Goal: Information Seeking & Learning: Learn about a topic

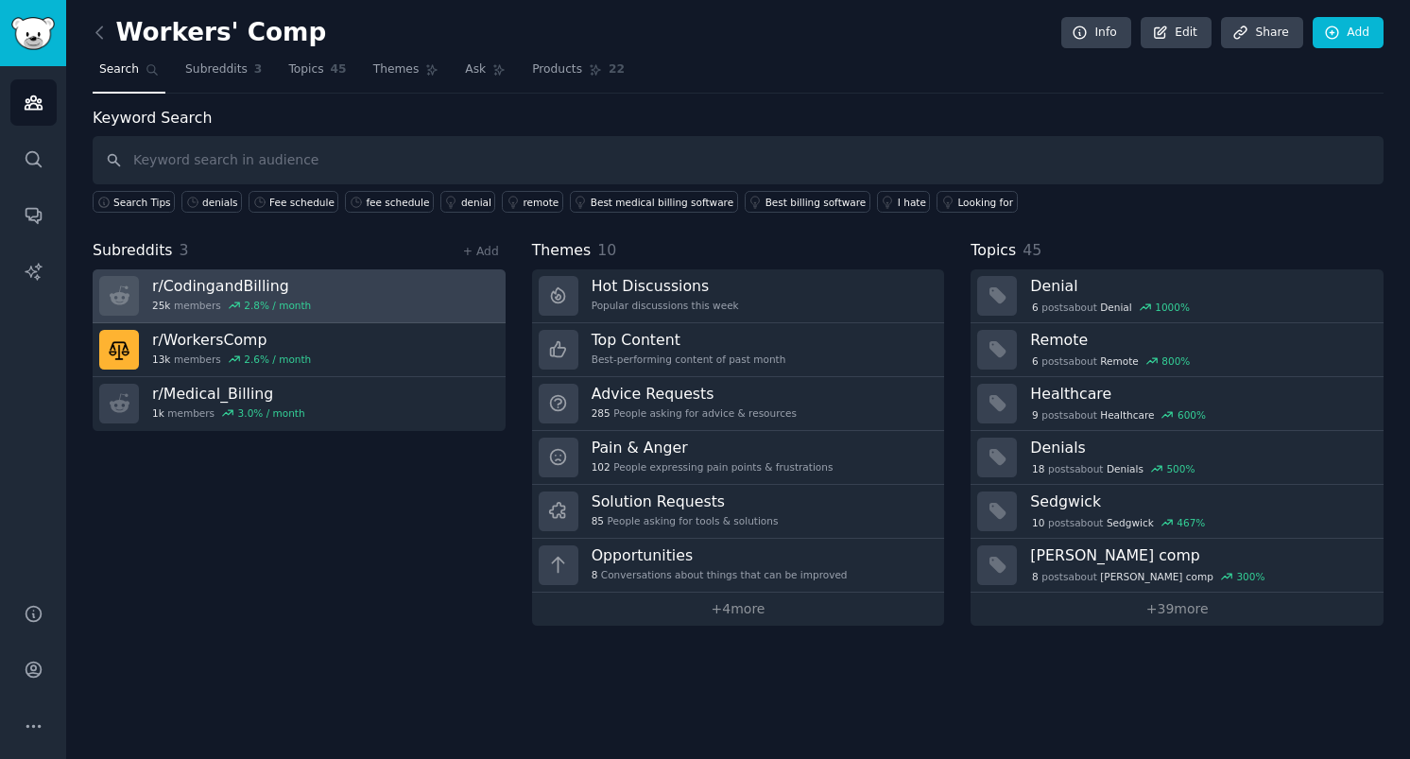
click at [384, 290] on link "r/ CodingandBilling 25k members 2.8 % / month" at bounding box center [299, 296] width 413 height 54
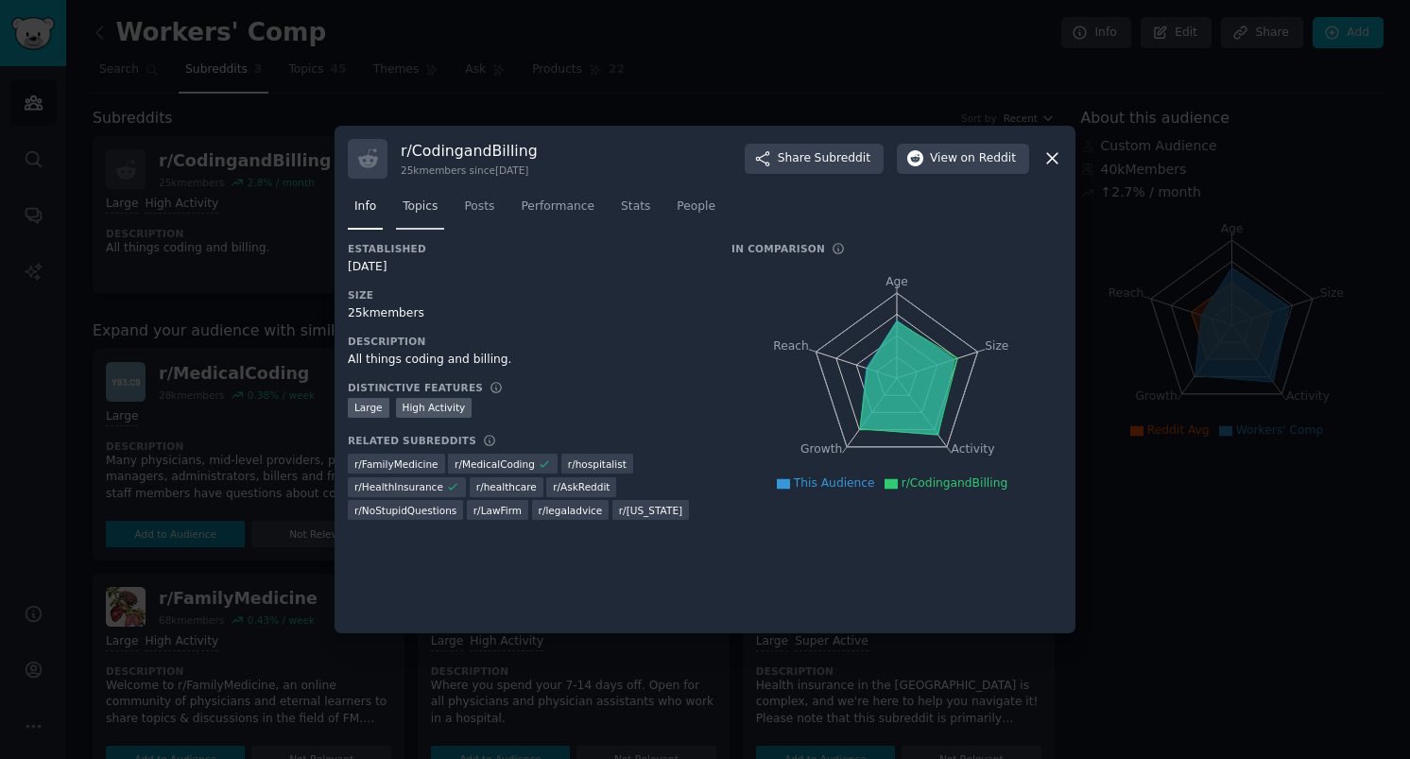
click at [409, 199] on span "Topics" at bounding box center [420, 206] width 35 height 17
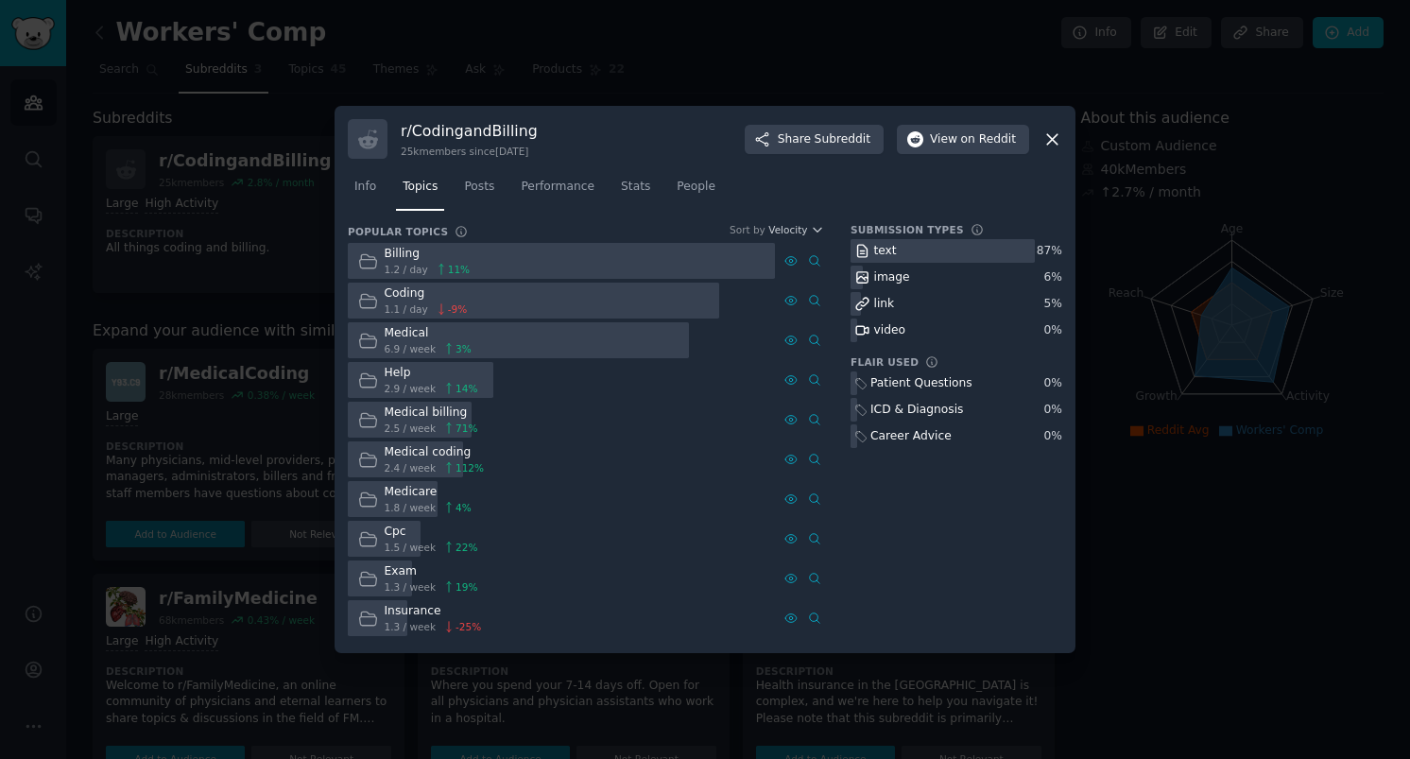
click at [577, 276] on div at bounding box center [561, 261] width 427 height 37
click at [589, 263] on div at bounding box center [561, 261] width 427 height 37
click at [527, 269] on div at bounding box center [561, 261] width 427 height 37
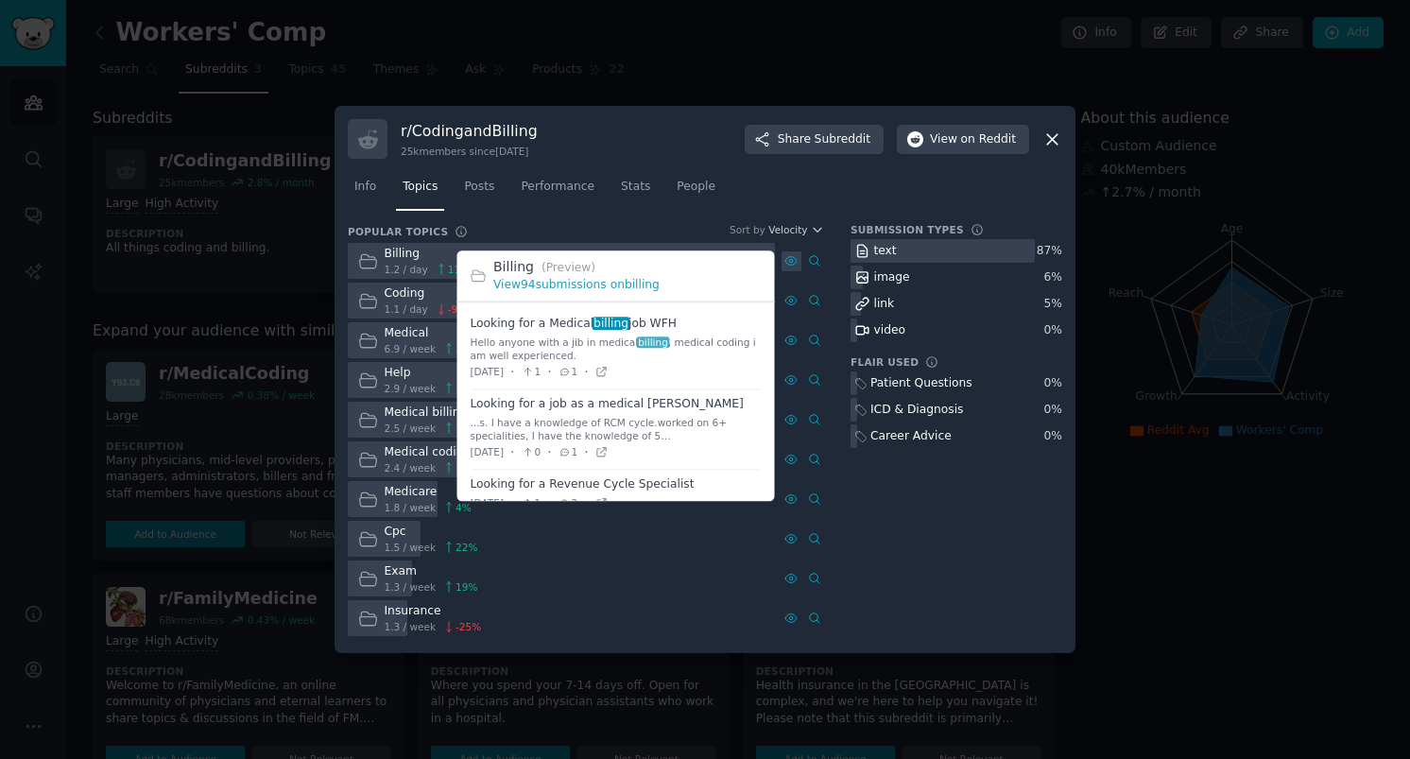
click at [791, 261] on icon at bounding box center [790, 260] width 13 height 13
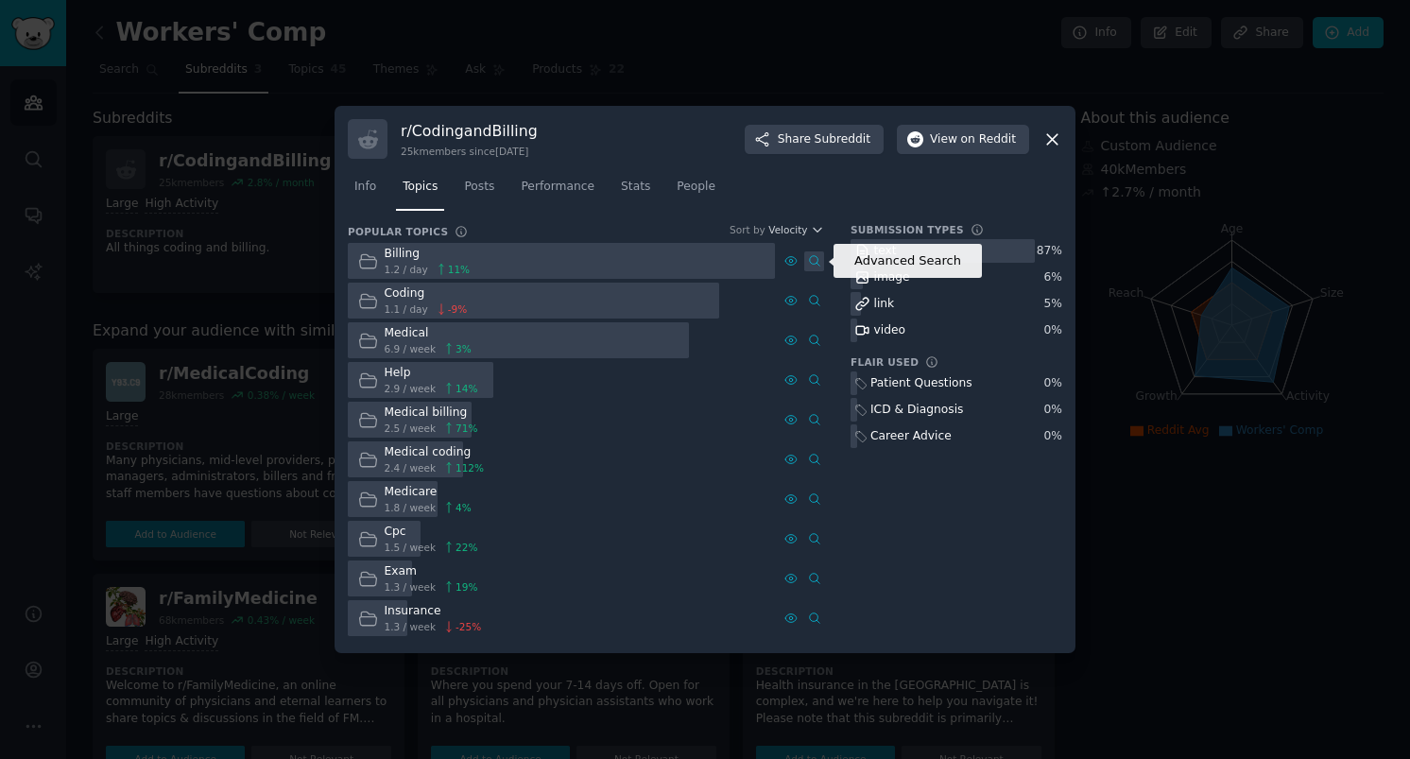
click at [819, 262] on icon at bounding box center [814, 260] width 13 height 13
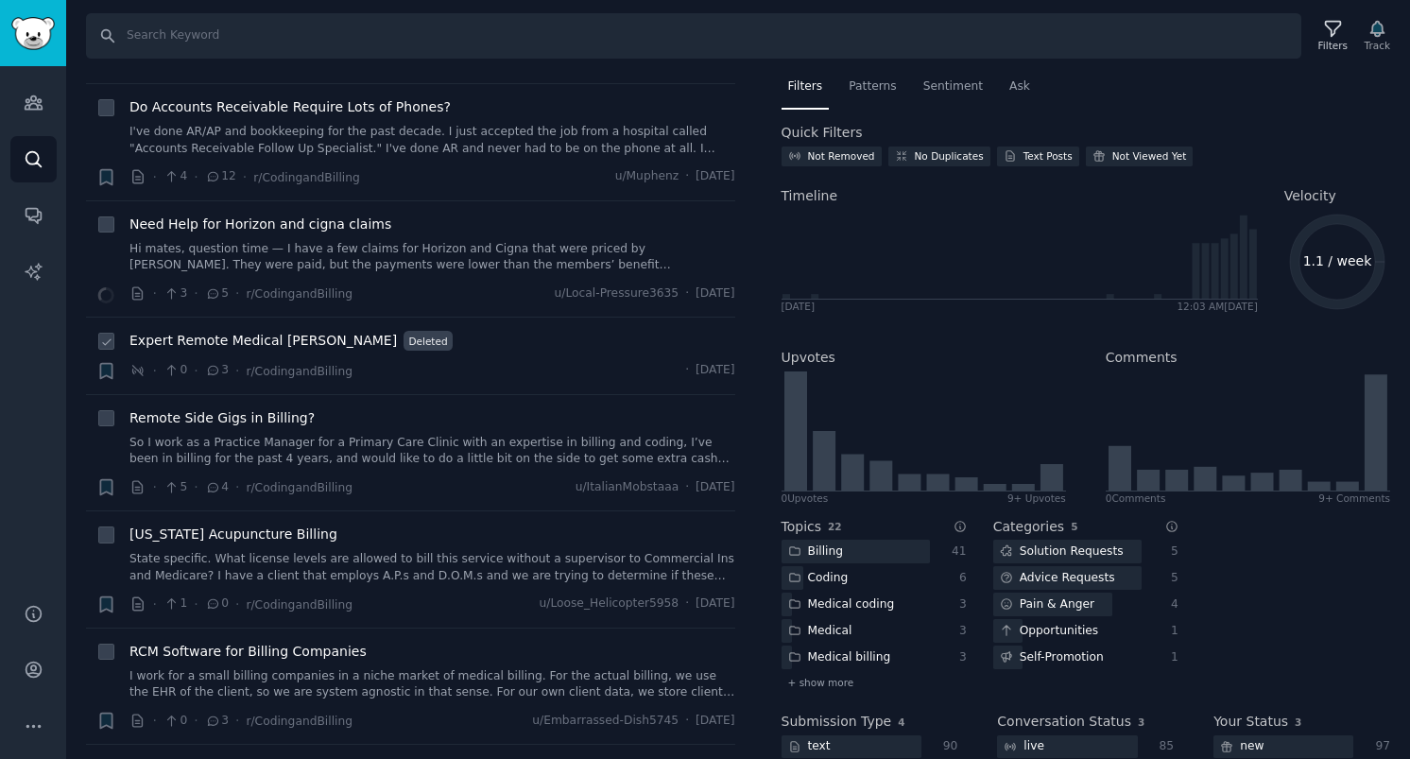
scroll to position [513, 0]
click at [39, 142] on link "Search" at bounding box center [33, 159] width 46 height 46
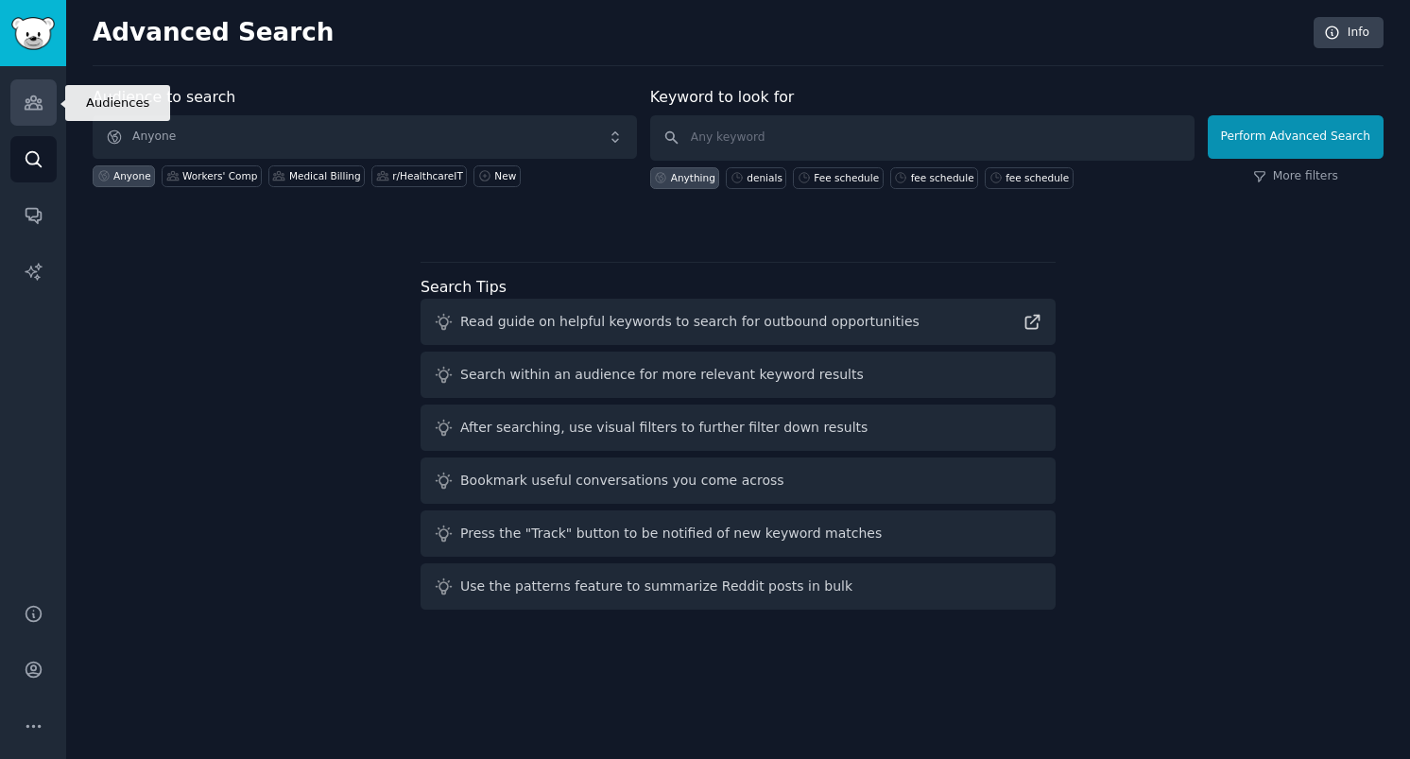
click at [35, 95] on icon "Sidebar" at bounding box center [34, 103] width 20 height 20
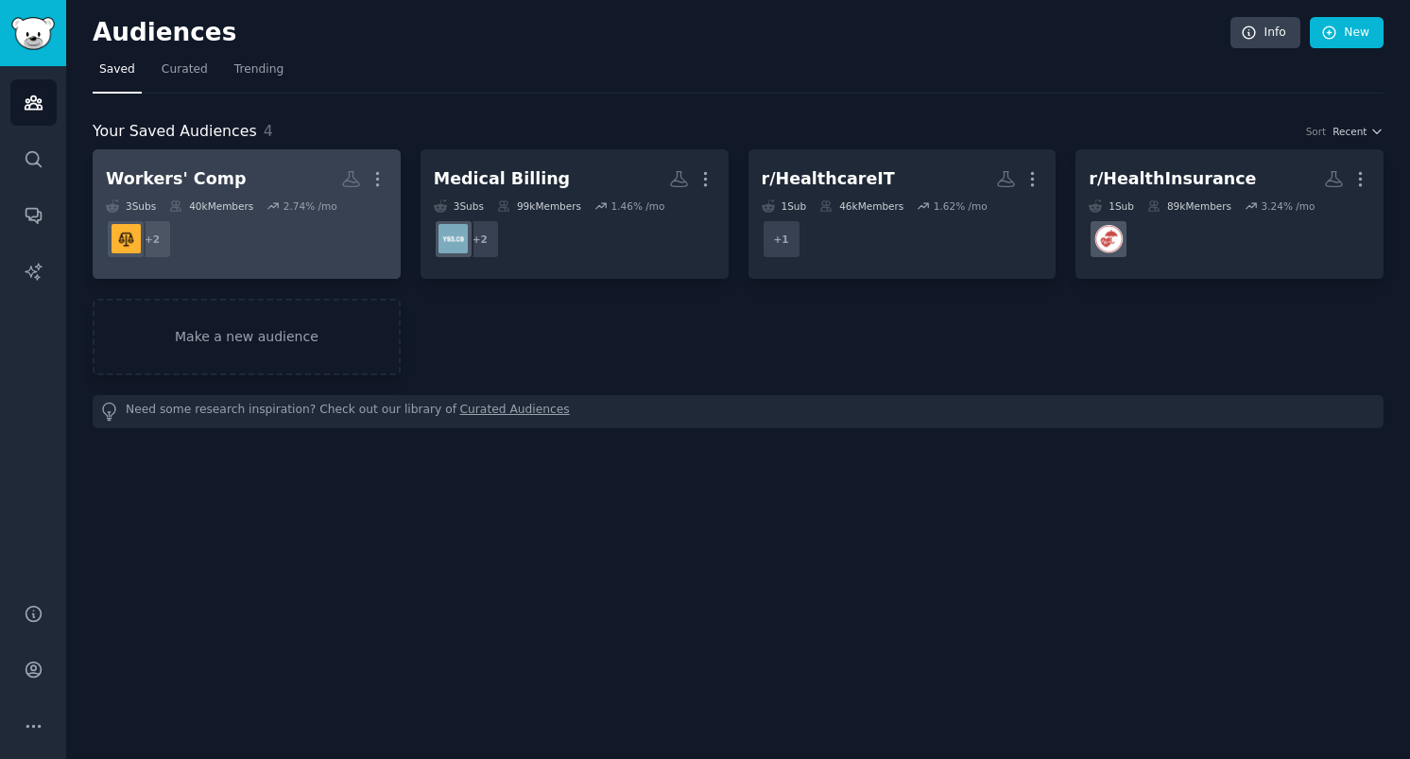
click at [316, 245] on dd "+ 2" at bounding box center [247, 239] width 282 height 53
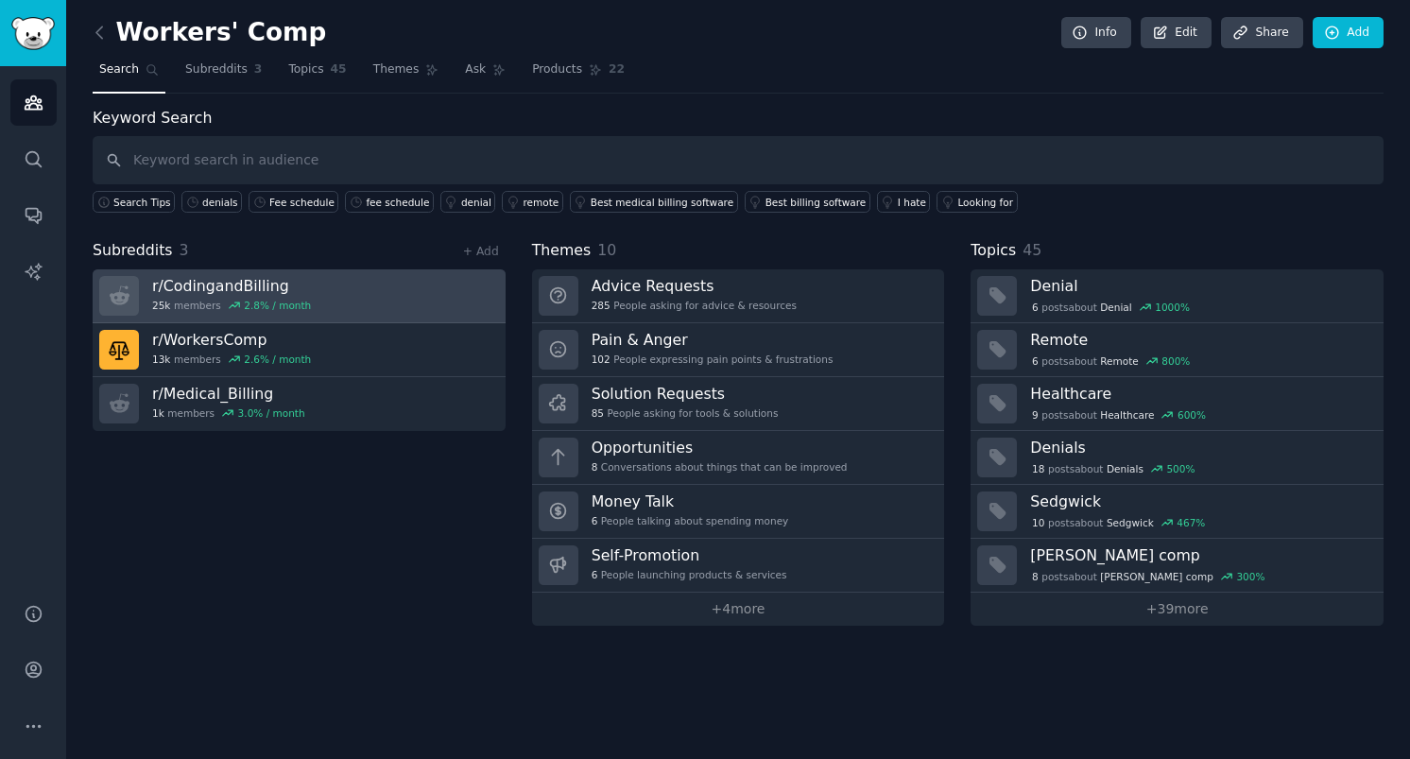
click at [322, 292] on link "r/ CodingandBilling 25k members 2.8 % / month" at bounding box center [299, 296] width 413 height 54
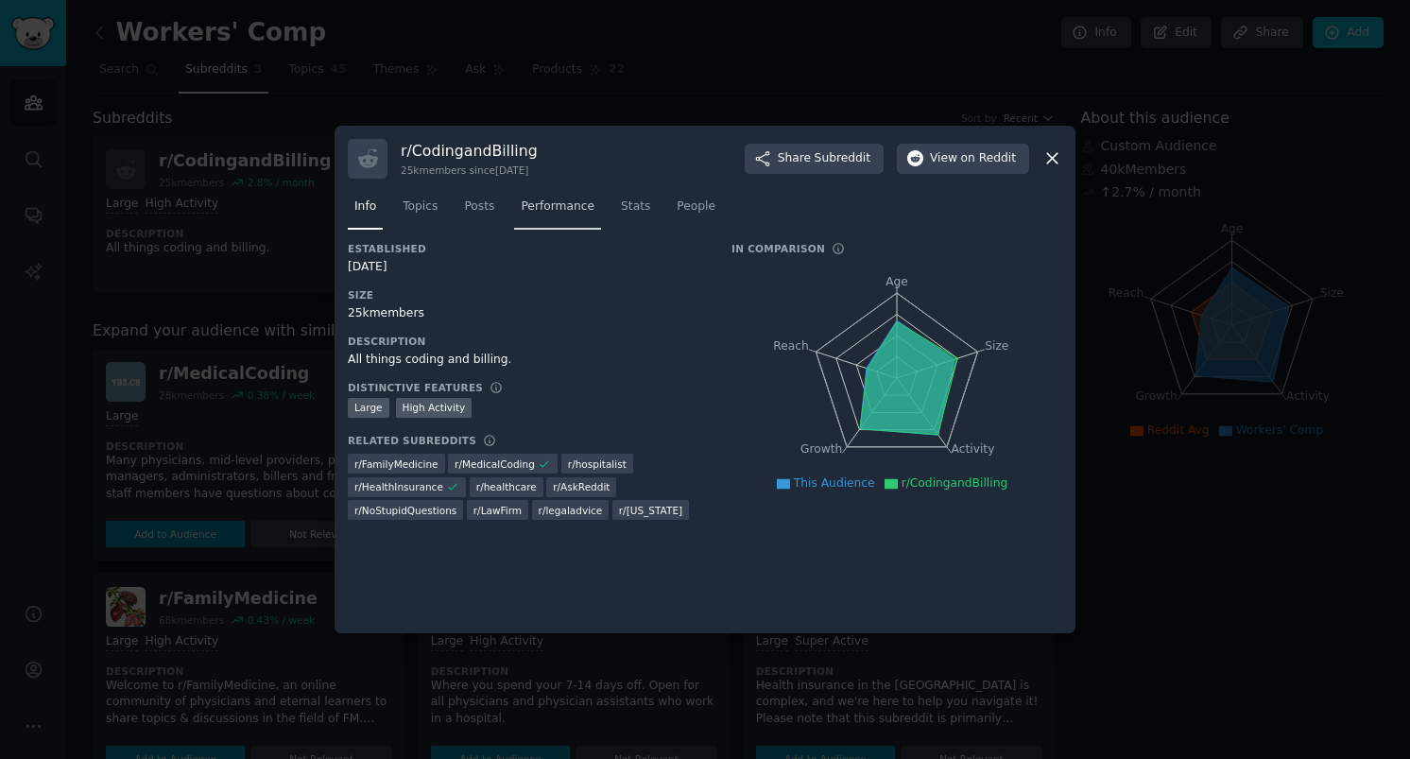
click at [564, 206] on span "Performance" at bounding box center [558, 206] width 74 height 17
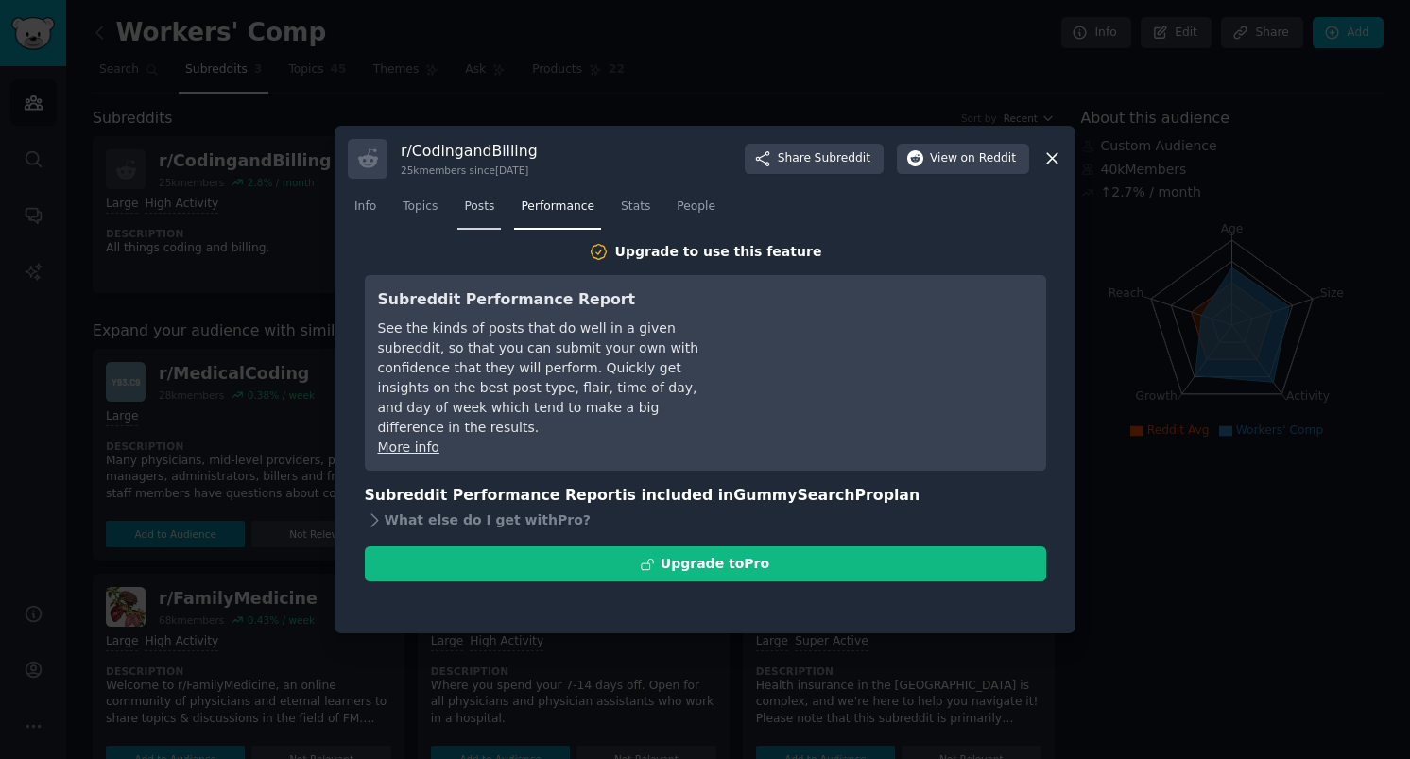
click at [468, 213] on span "Posts" at bounding box center [479, 206] width 30 height 17
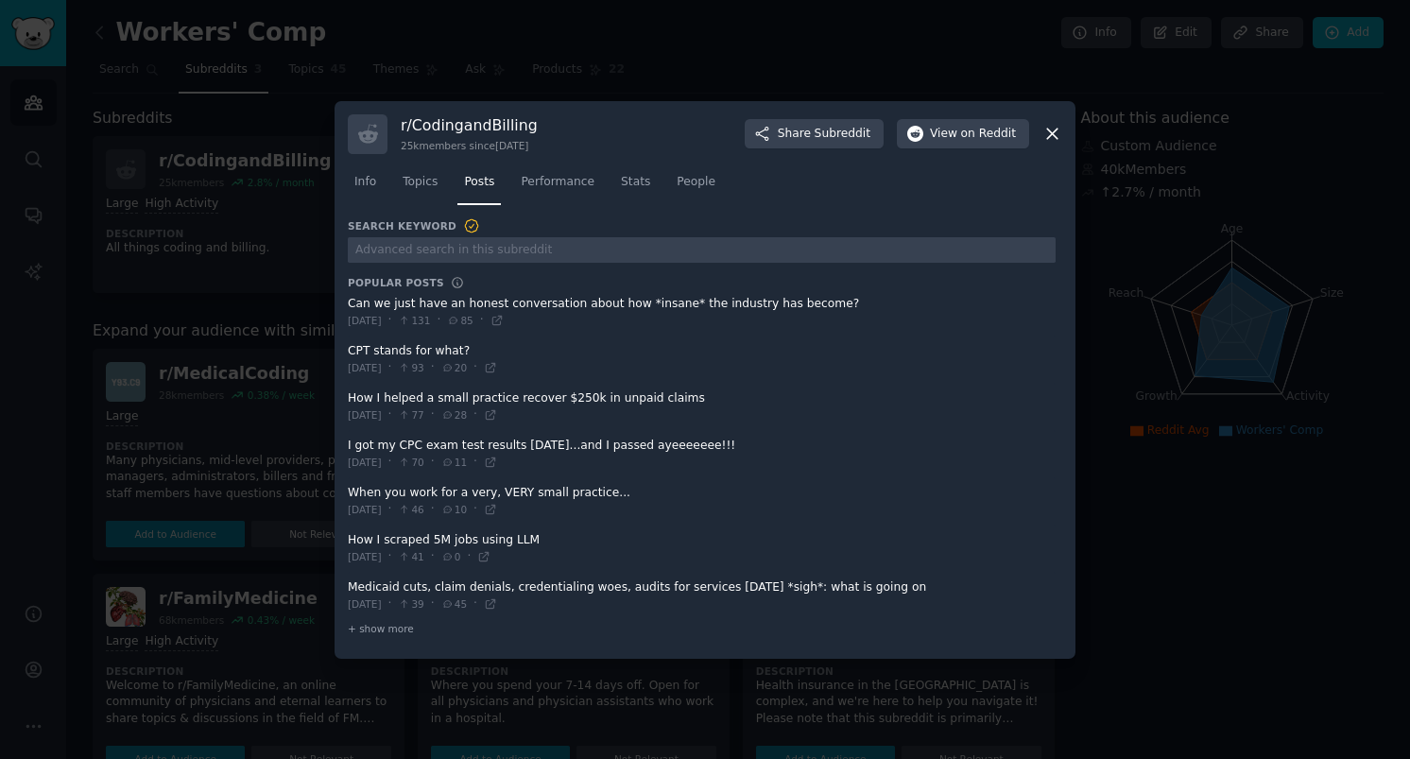
click at [1057, 138] on icon at bounding box center [1052, 134] width 10 height 10
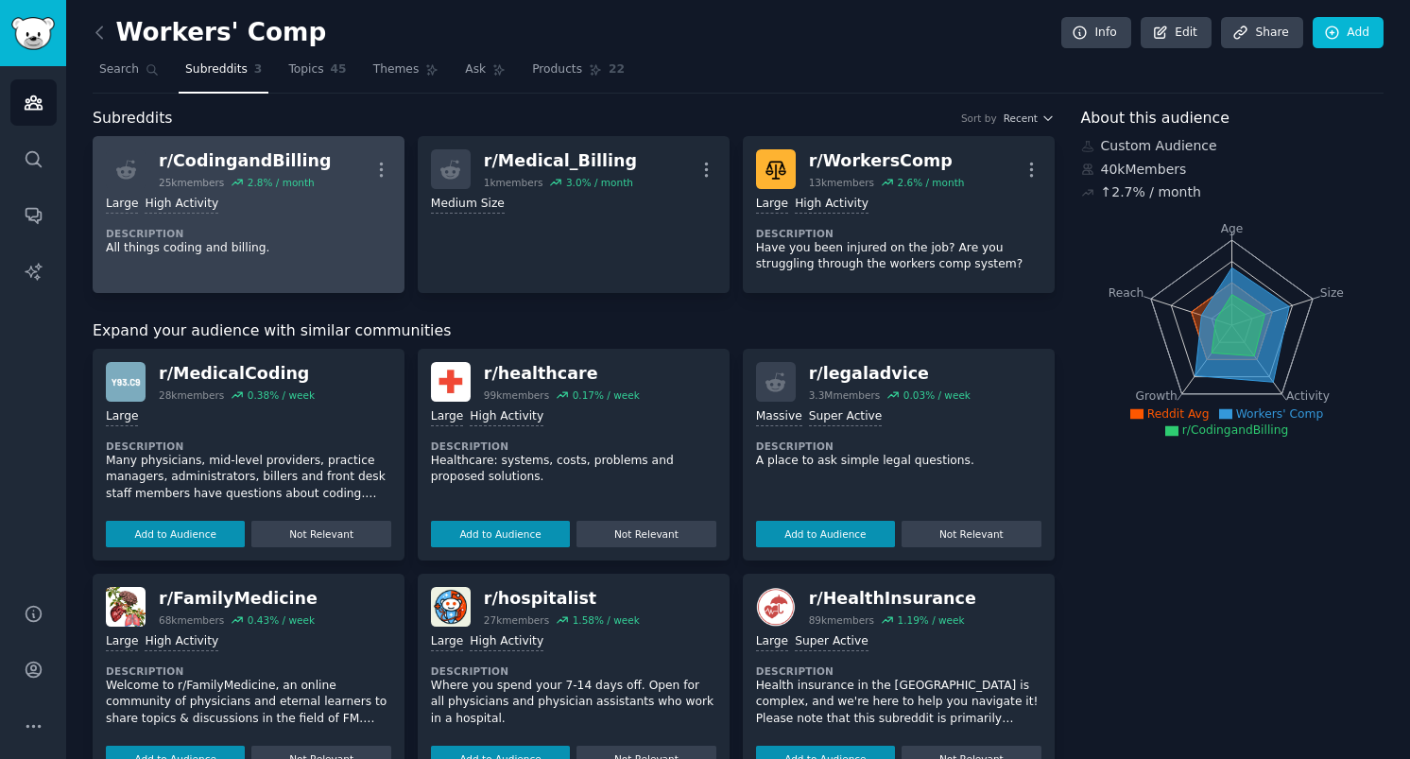
click at [378, 217] on div "Large High Activity Description All things coding and billing." at bounding box center [248, 226] width 285 height 74
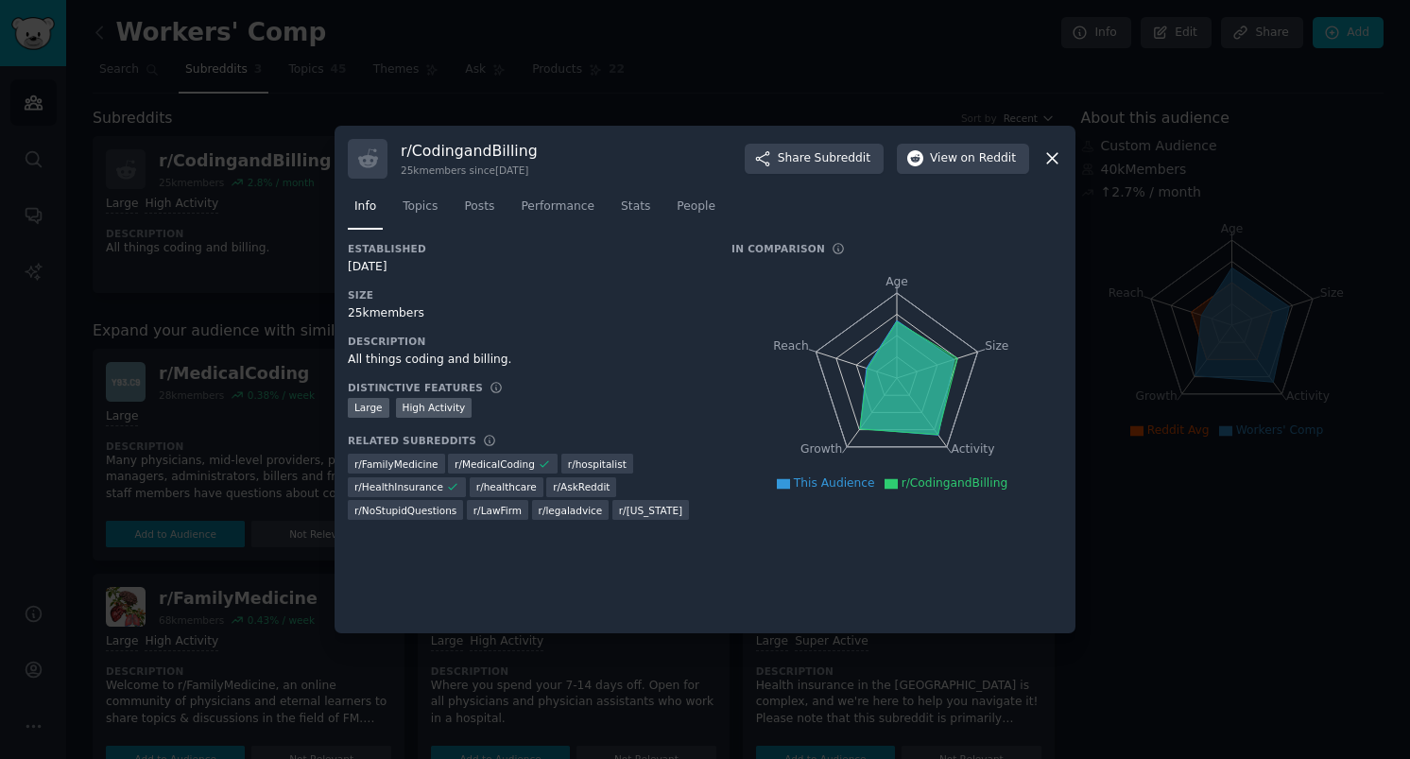
click at [1047, 168] on div "r/ CodingandBilling 25k members since [DATE] Share Subreddit View on Reddit" at bounding box center [705, 159] width 714 height 40
click at [321, 95] on div at bounding box center [705, 379] width 1410 height 759
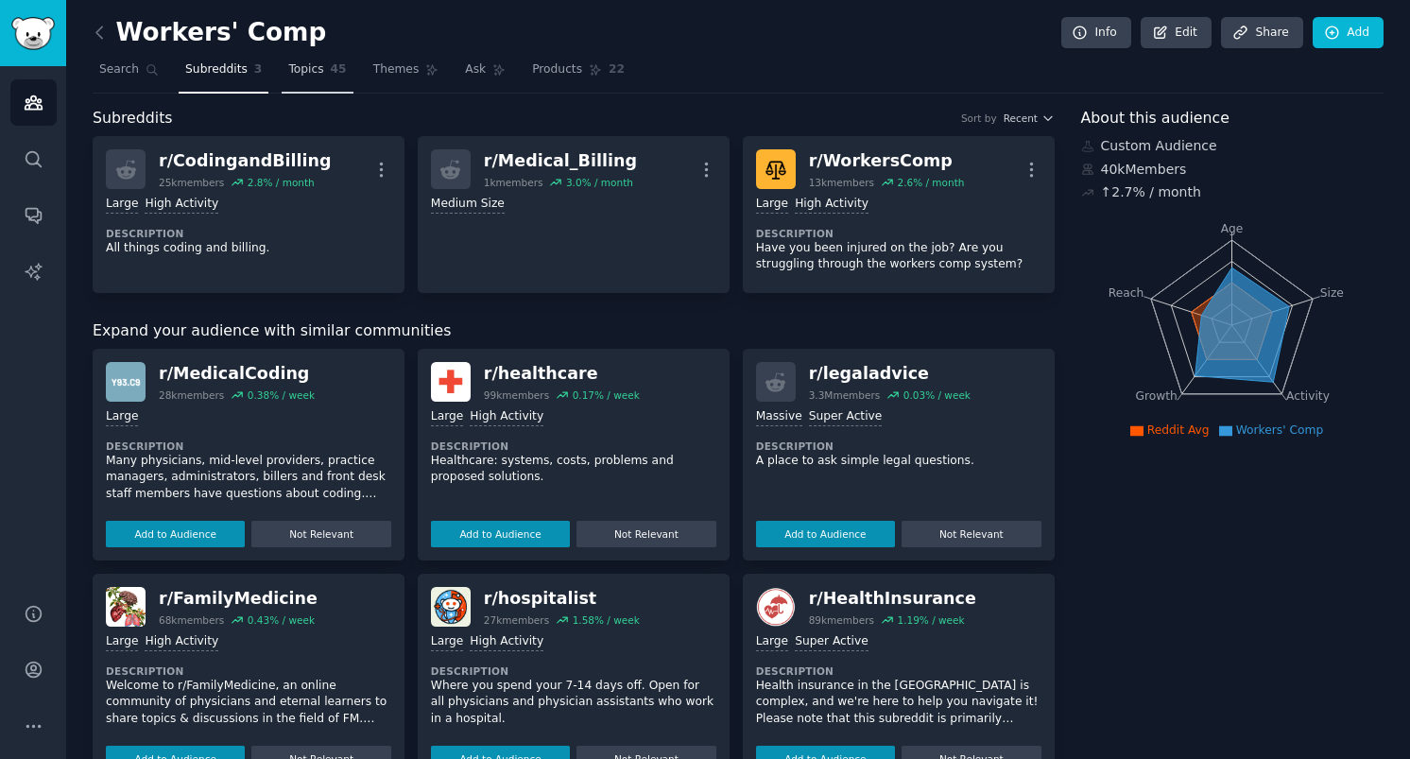
click at [298, 79] on link "Topics 45" at bounding box center [317, 74] width 71 height 39
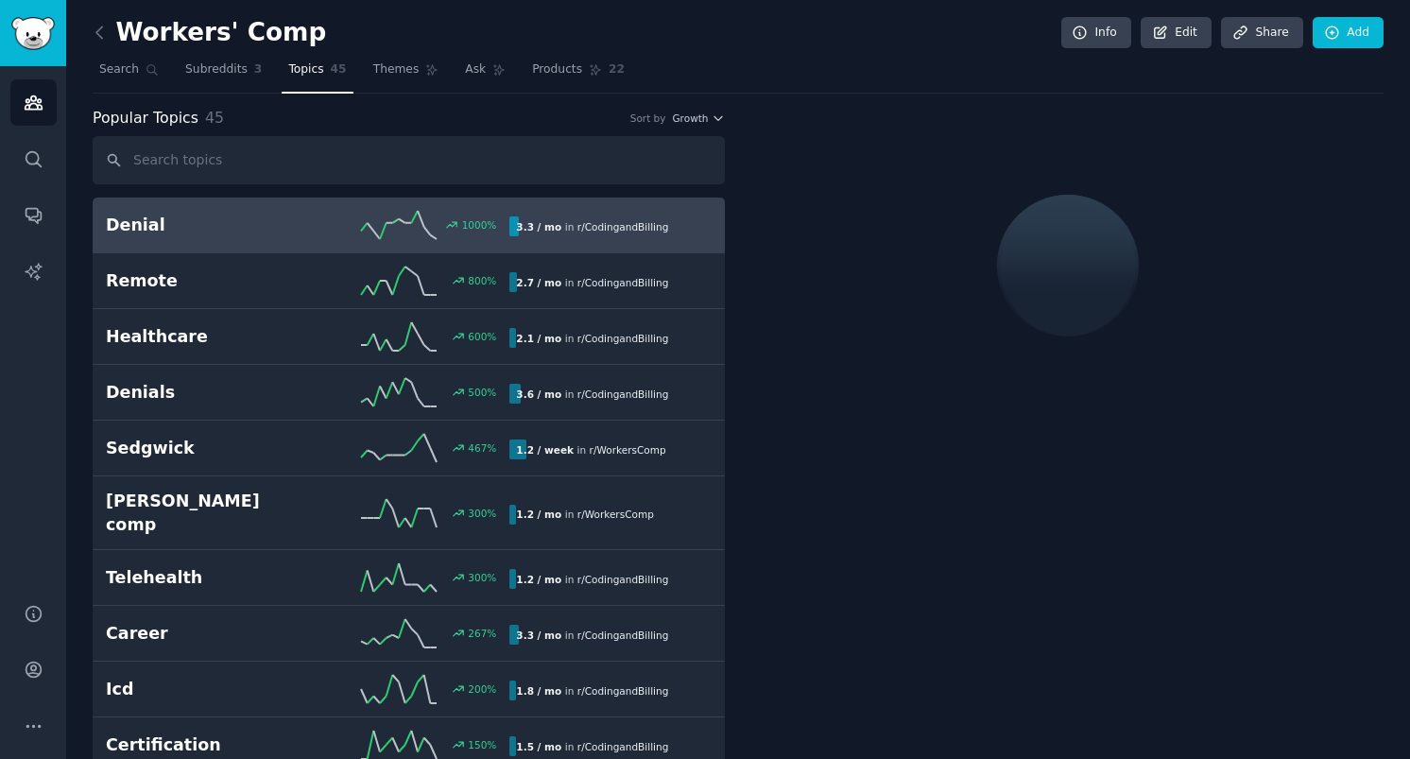
click at [224, 232] on h2 "Denial" at bounding box center [207, 226] width 202 height 24
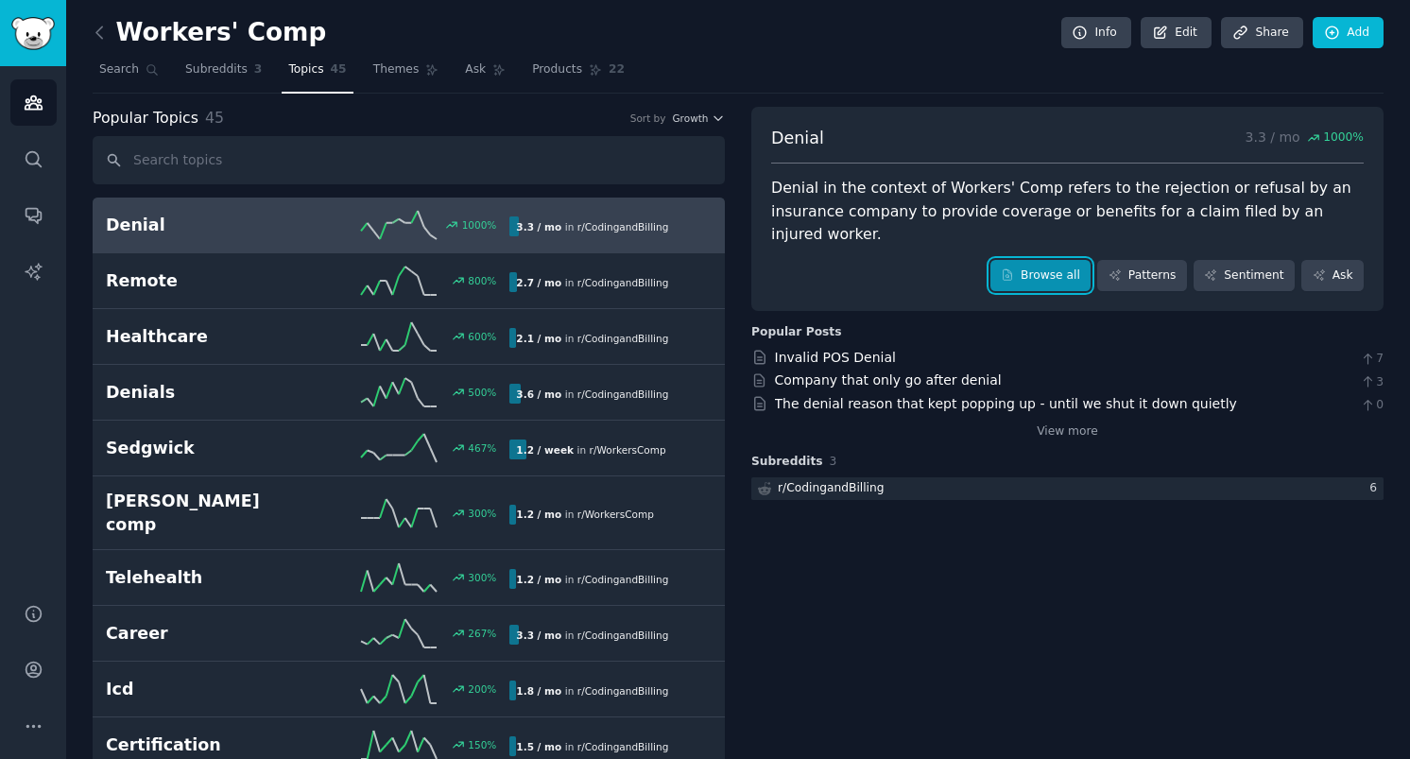
click at [1056, 278] on link "Browse all" at bounding box center [1040, 276] width 101 height 32
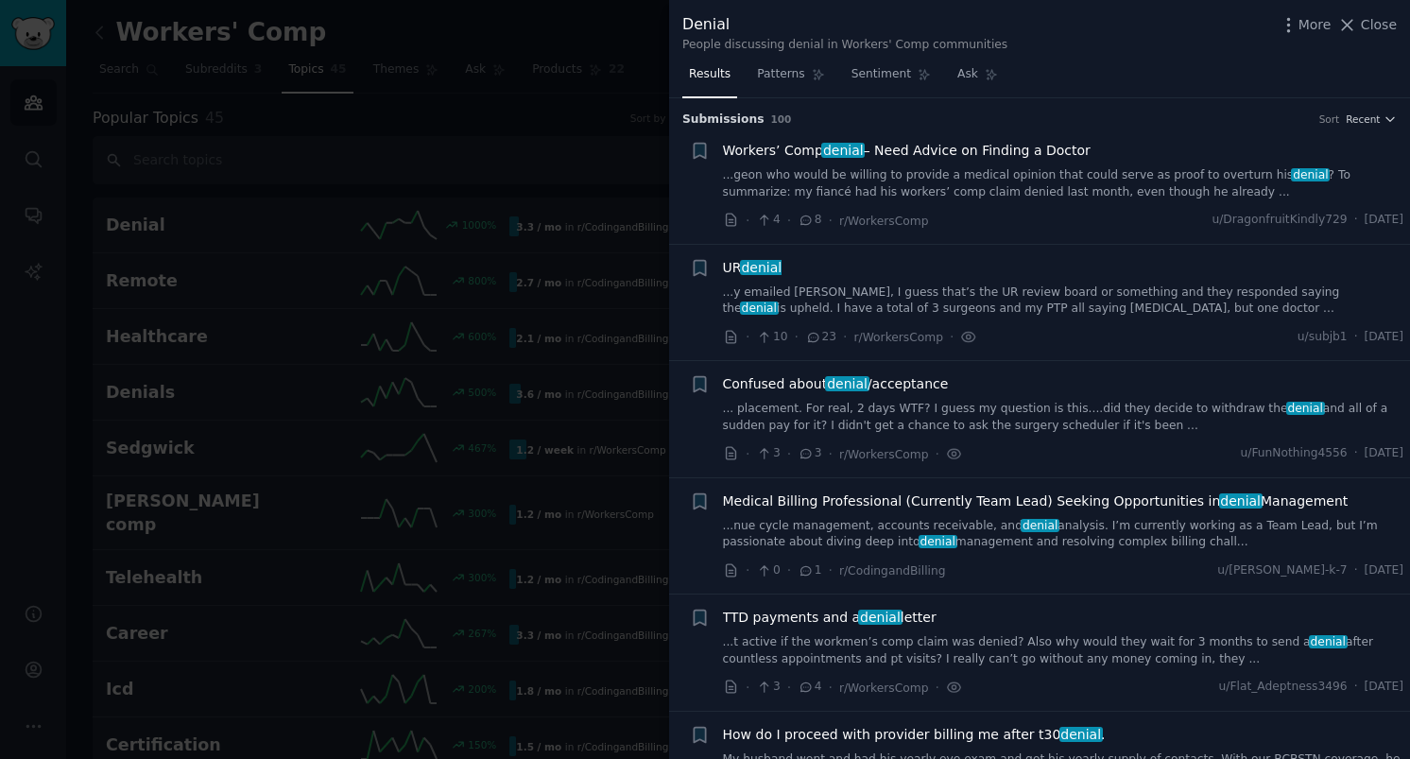
click at [1057, 291] on link "...y emailed [PERSON_NAME], I guess that’s the UR review board or something and…" at bounding box center [1063, 300] width 681 height 33
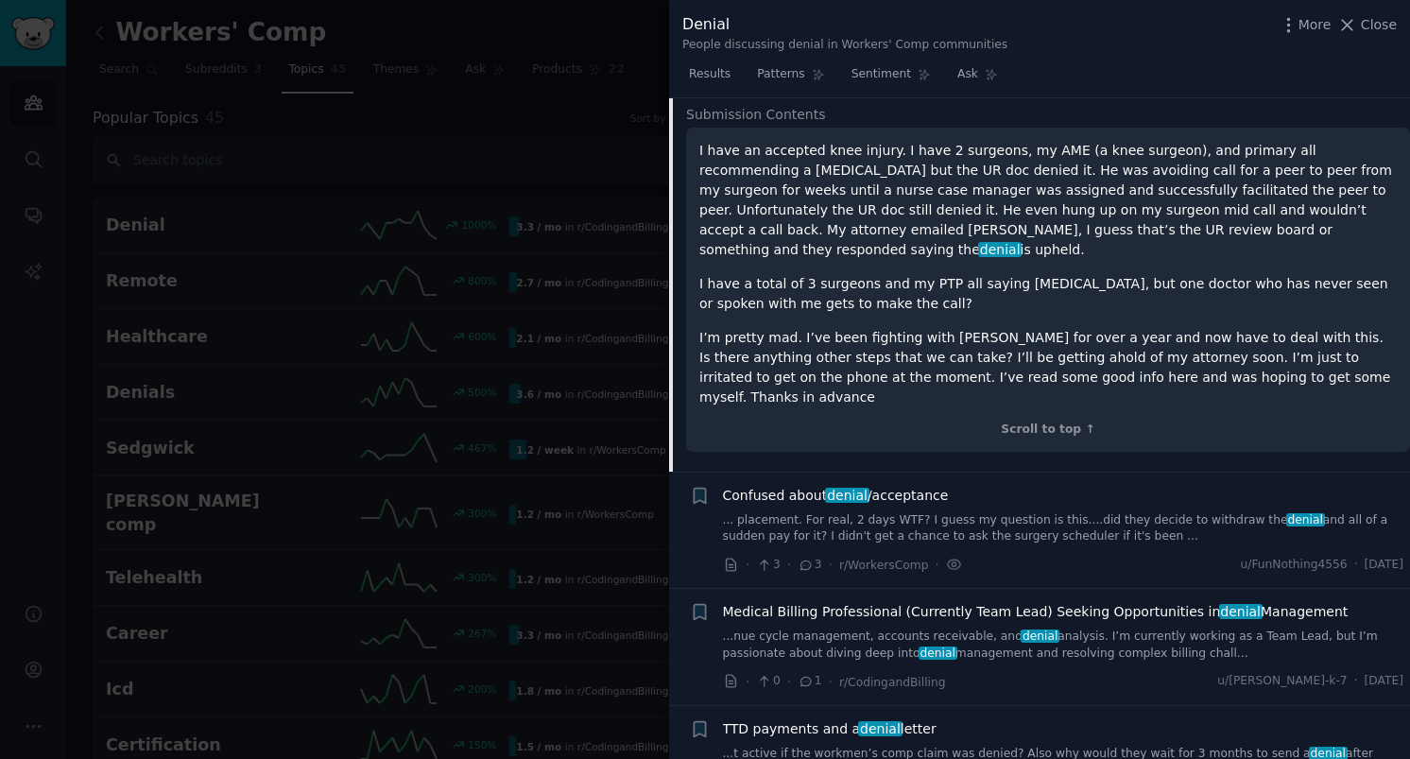
scroll to position [332, 0]
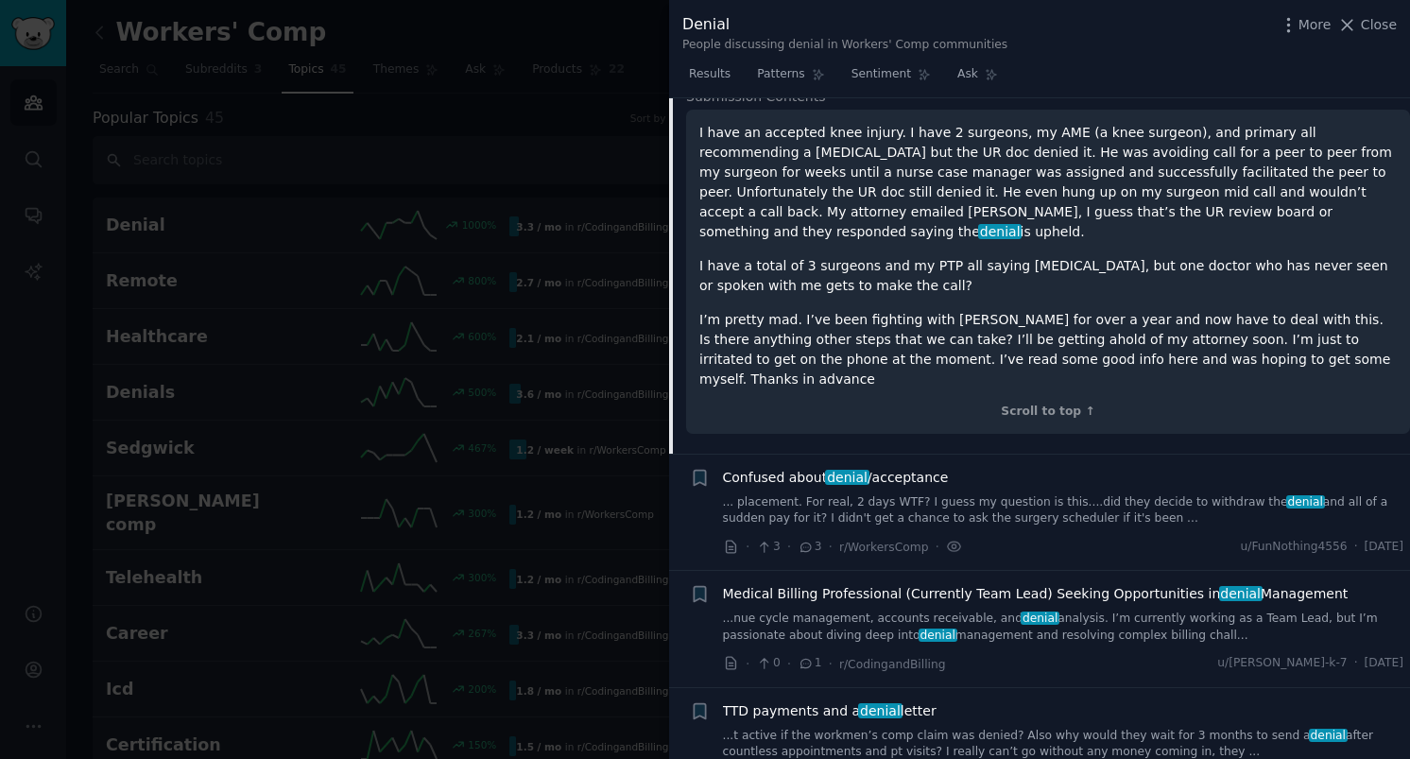
click at [1072, 494] on link "... placement. For real, 2 days WTF? I guess my question is this....did they de…" at bounding box center [1063, 510] width 681 height 33
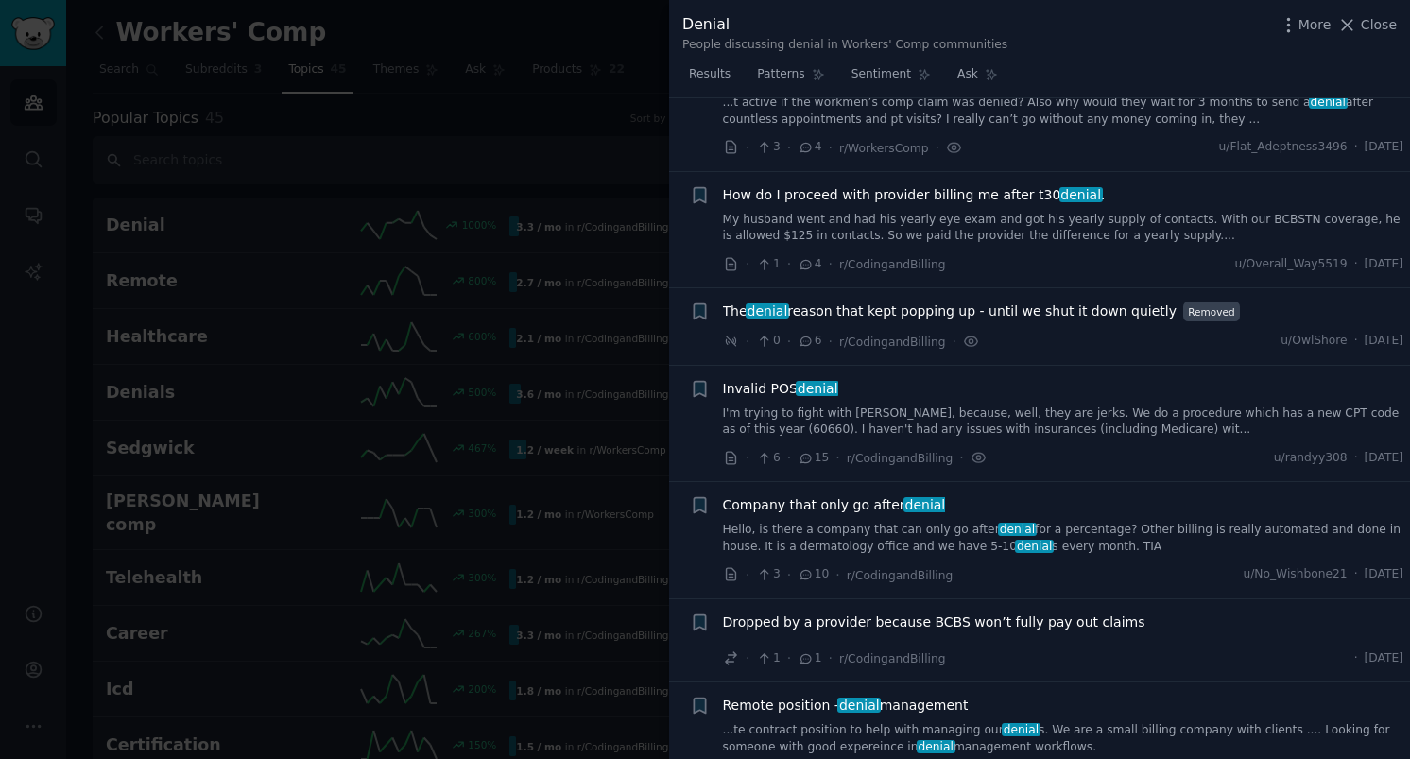
scroll to position [857, 0]
click at [902, 376] on div "Invalid POS denial" at bounding box center [1063, 386] width 681 height 20
click at [775, 376] on span "Invalid POS denial" at bounding box center [780, 386] width 115 height 20
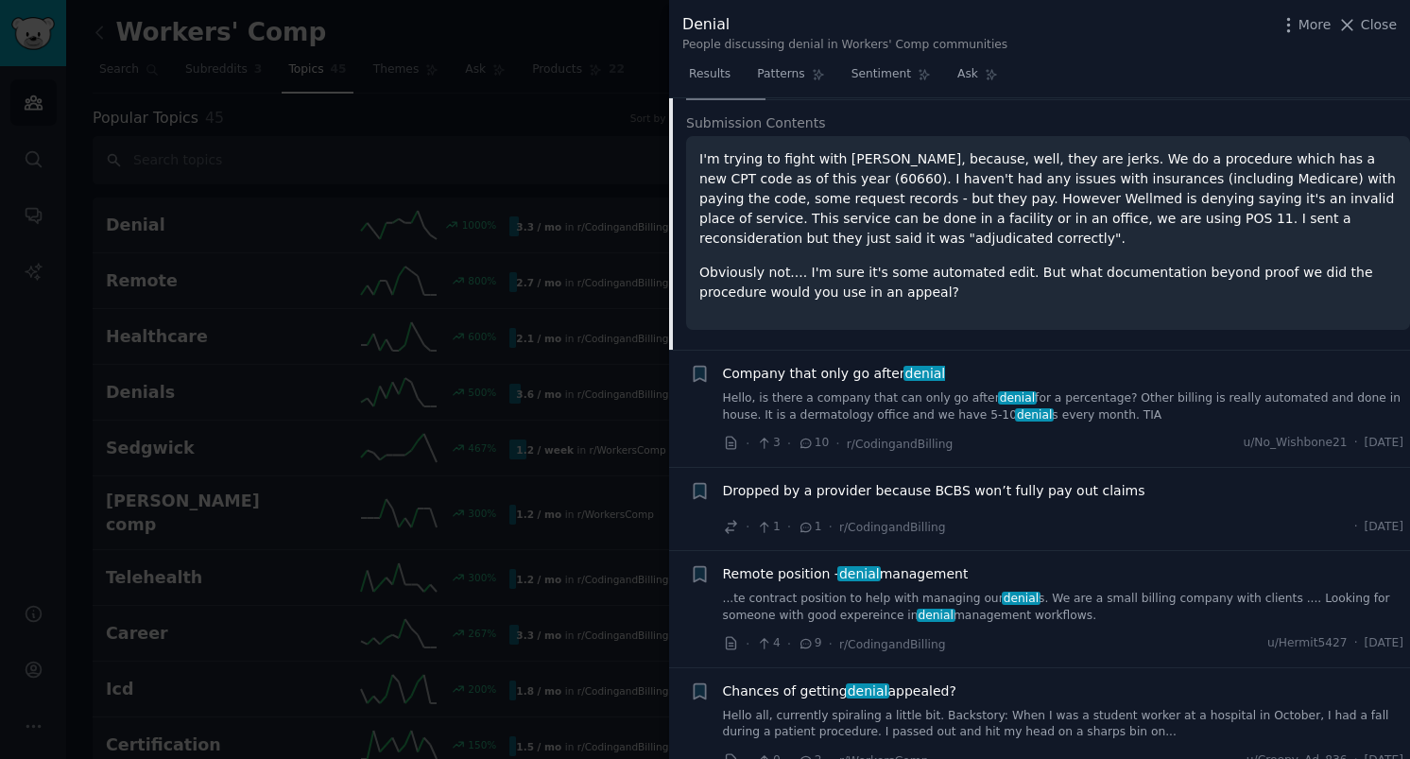
scroll to position [968, 0]
click at [860, 413] on link "Hello, is there a company that can only go after denial for a percentage? Other…" at bounding box center [1063, 404] width 681 height 33
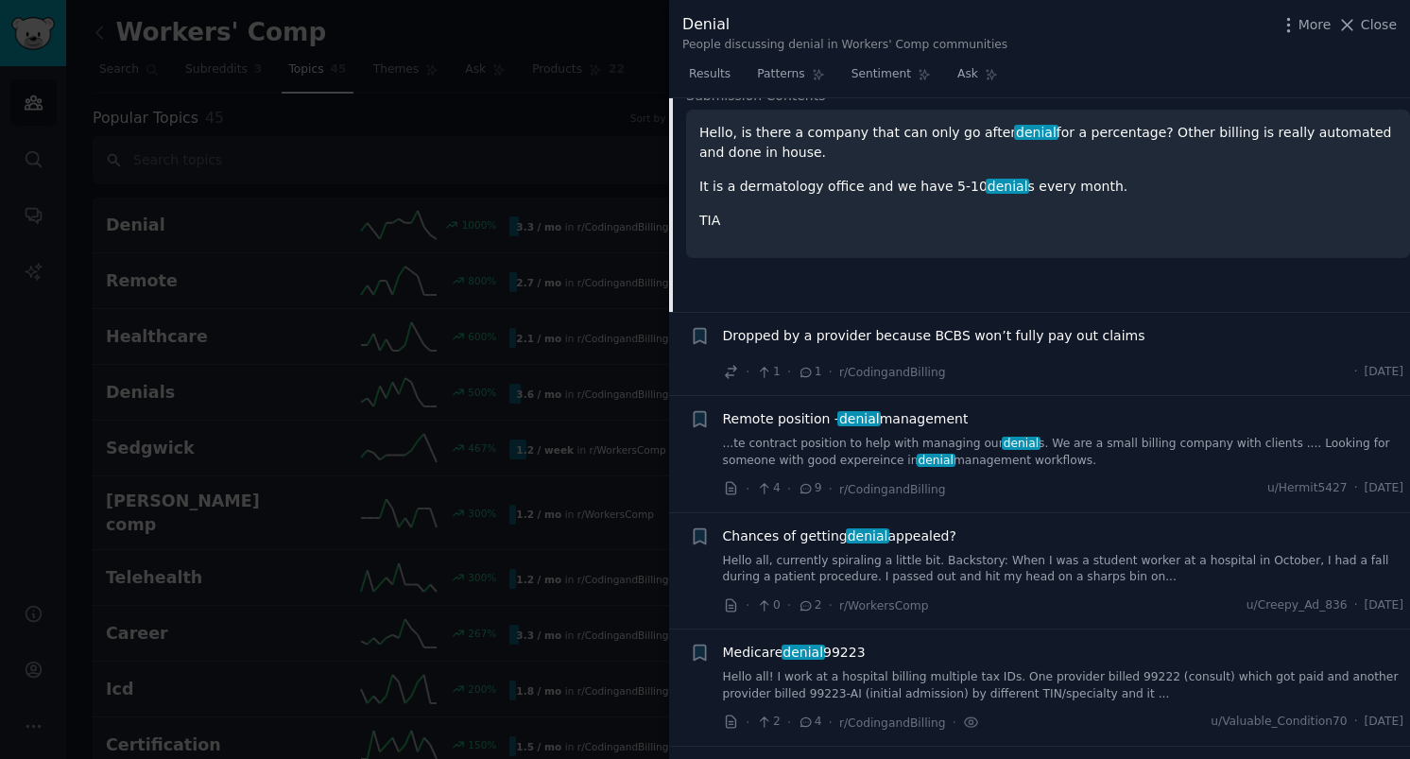
scroll to position [1110, 0]
click at [785, 419] on span "Remote position - denial management" at bounding box center [846, 418] width 246 height 20
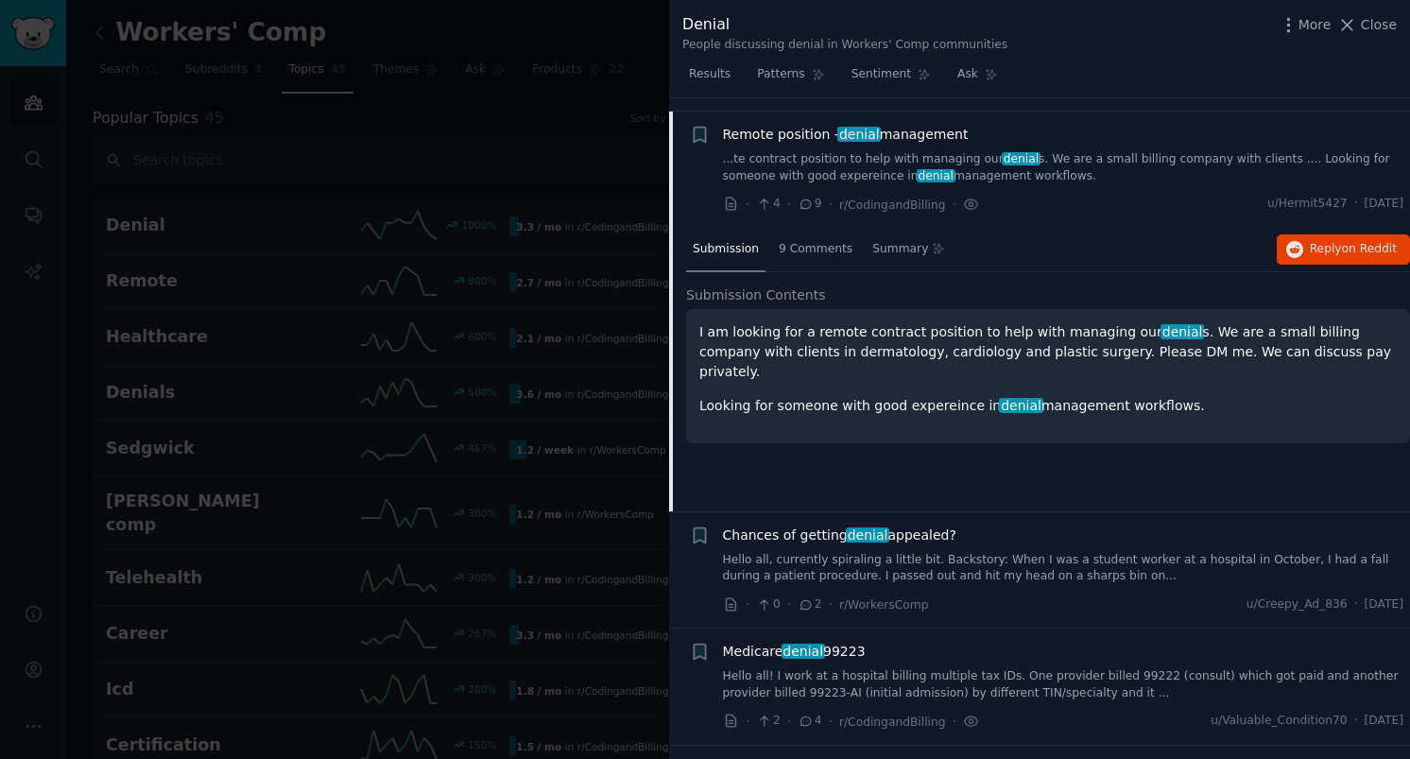
scroll to position [1124, 0]
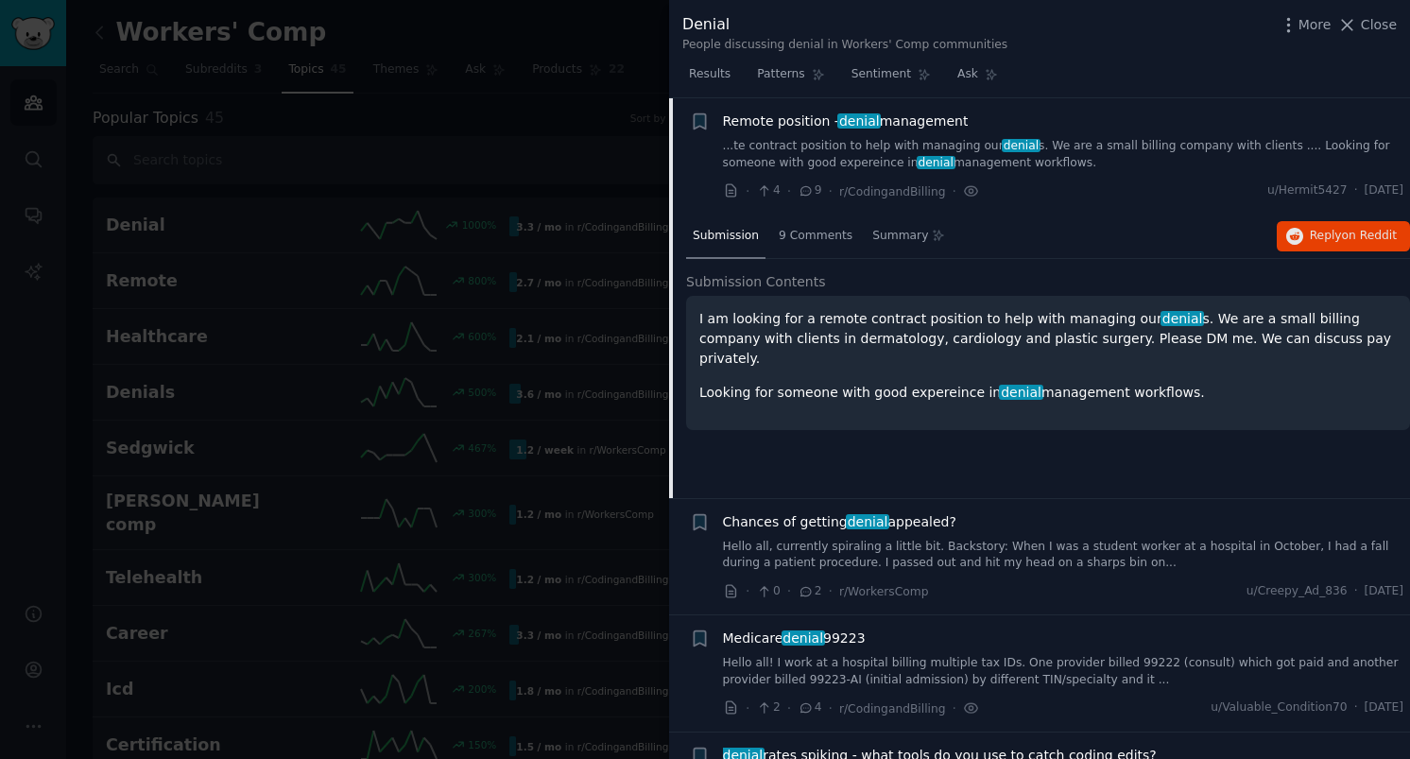
click at [765, 539] on link "Hello all, currently spiraling a little bit. Backstory: When I was a student wo…" at bounding box center [1063, 555] width 681 height 33
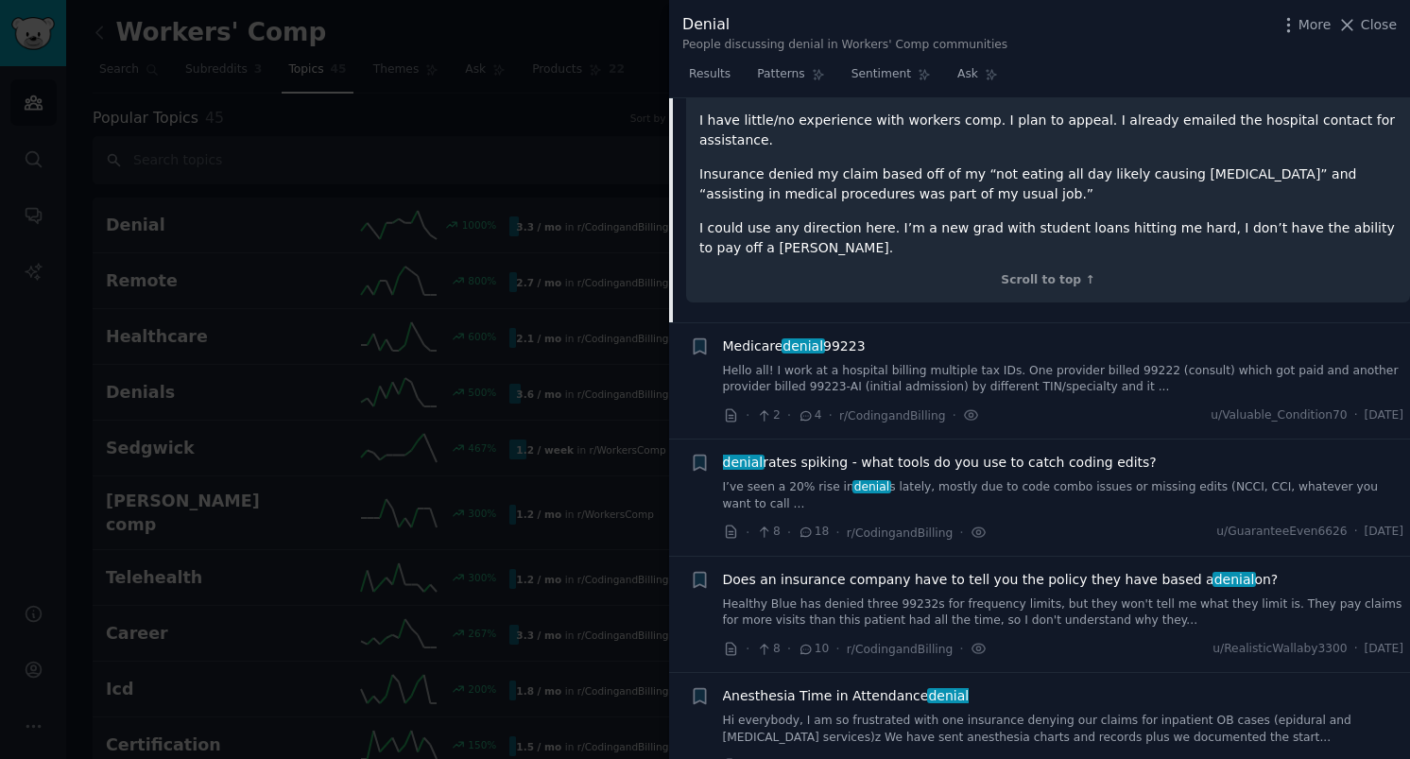
scroll to position [1661, 0]
click at [787, 467] on span "denial rates spiking - what tools do you use to catch coding edits?" at bounding box center [940, 461] width 434 height 20
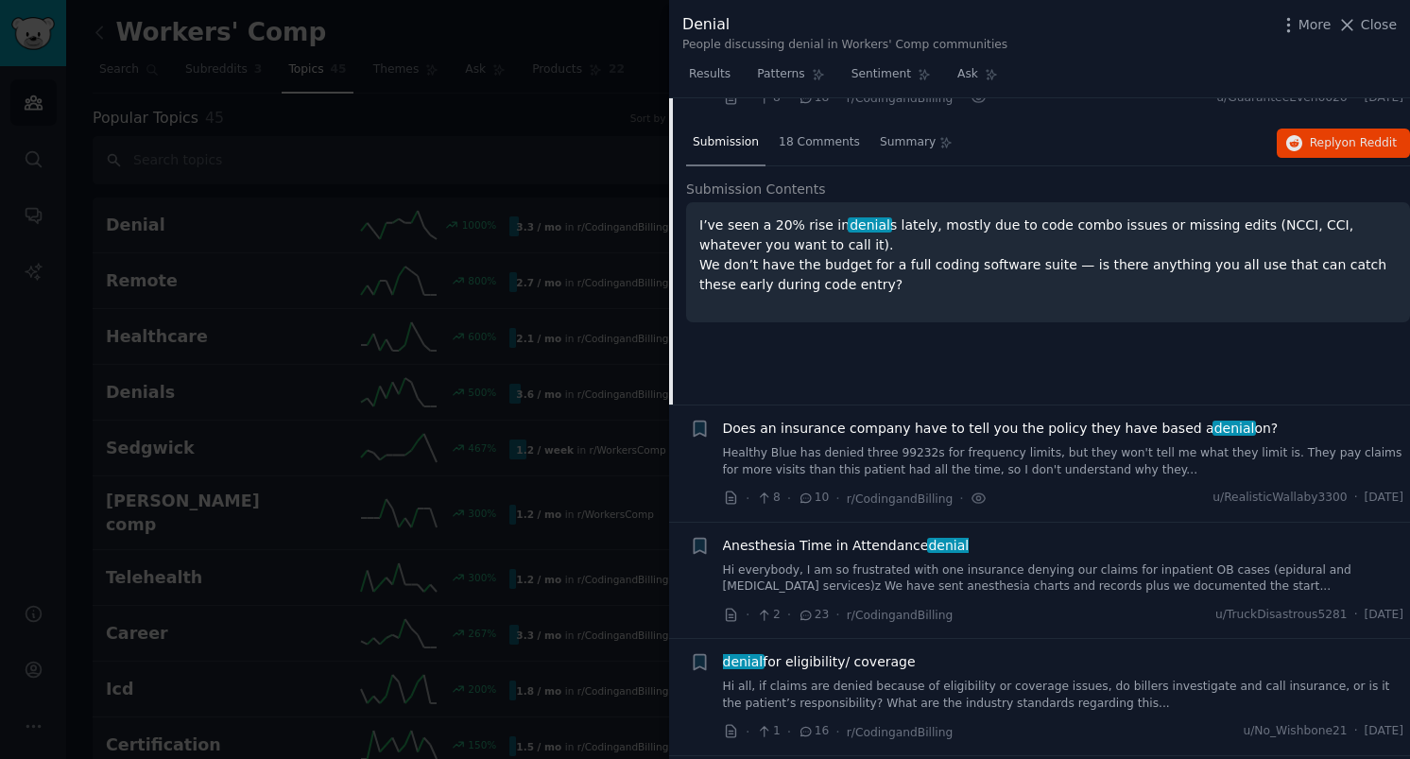
scroll to position [1474, 0]
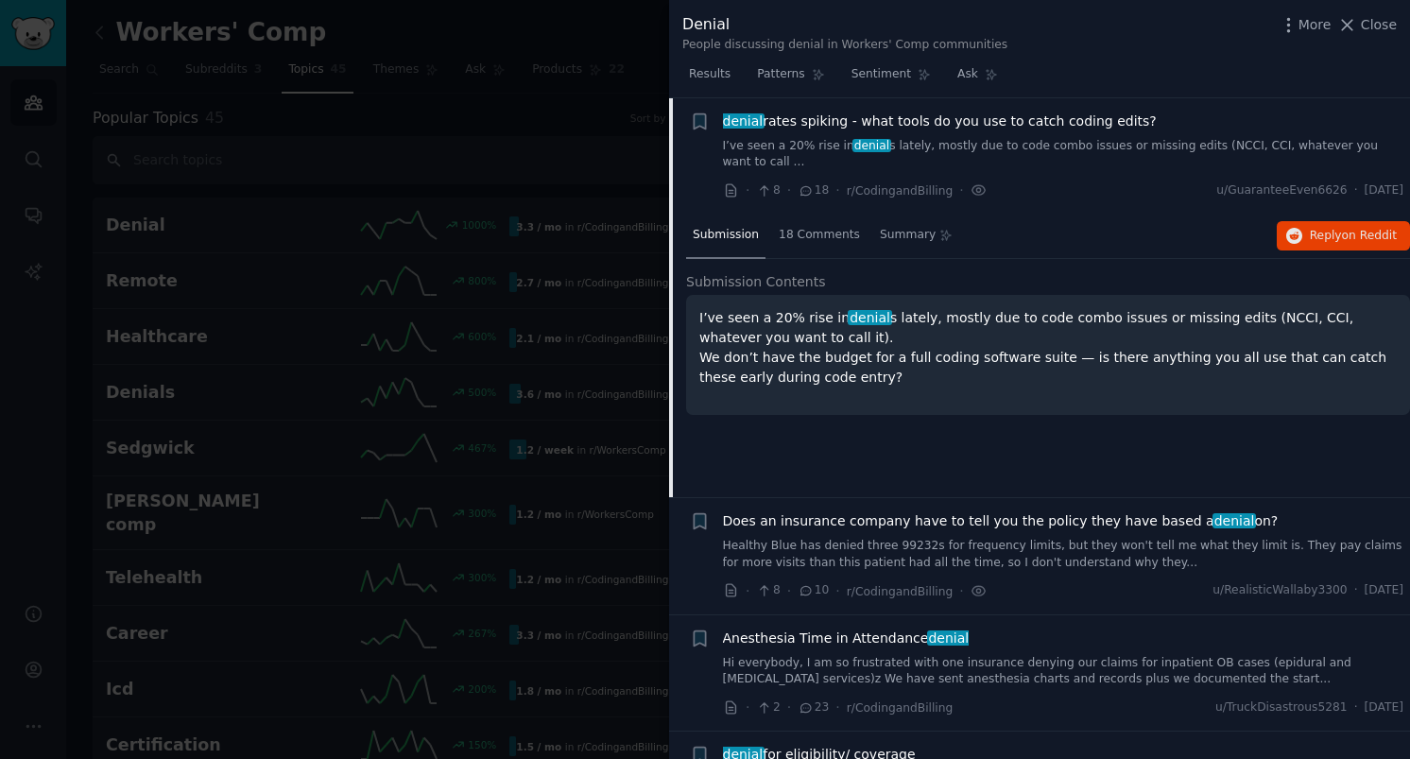
drag, startPoint x: 862, startPoint y: 383, endPoint x: 674, endPoint y: 301, distance: 205.2
click at [674, 301] on div "Submission 18 Comments Summary Reply on Reddit Submission Contents I’ve seen a …" at bounding box center [1039, 356] width 741 height 284
copy p "I’ve seen a 20% rise in denial s lately, mostly due to code combo issues or mis…"
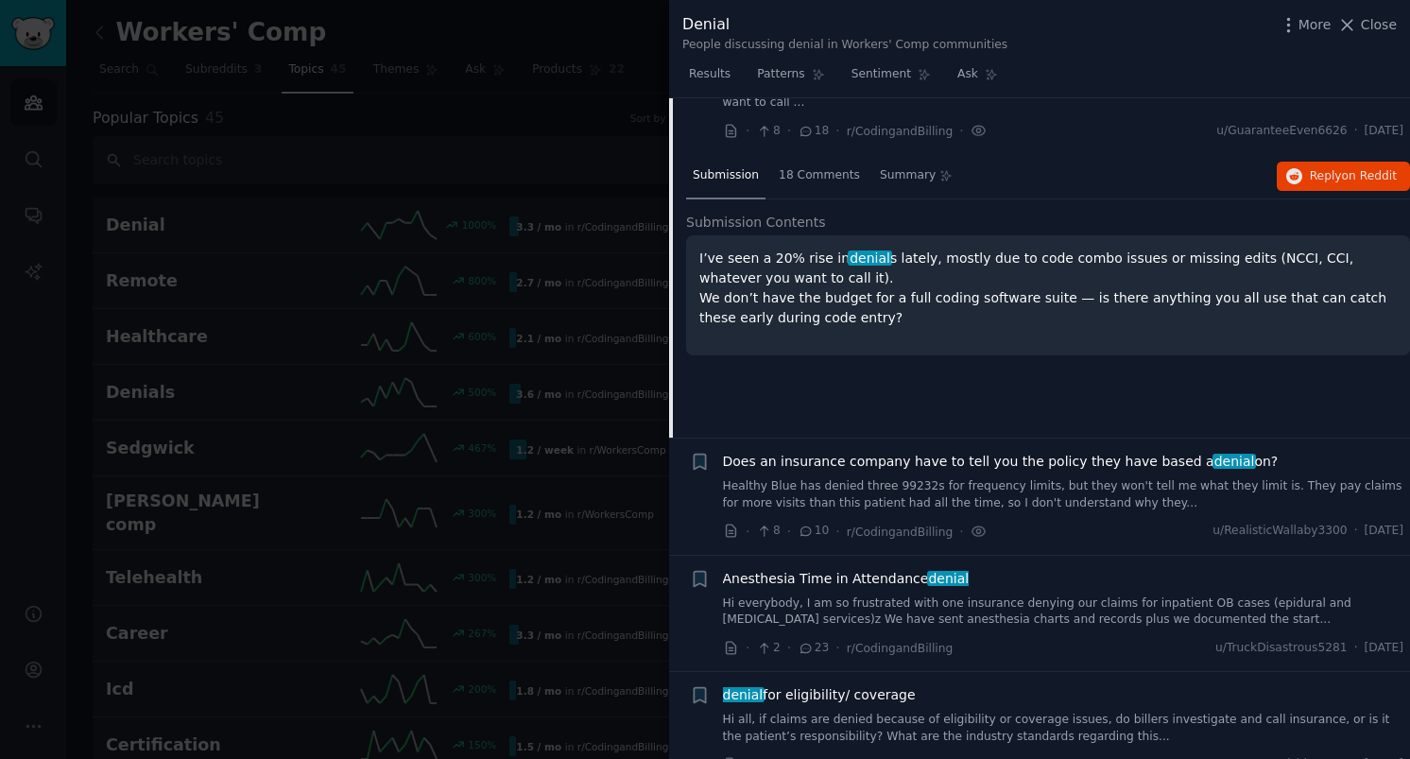
scroll to position [1530, 0]
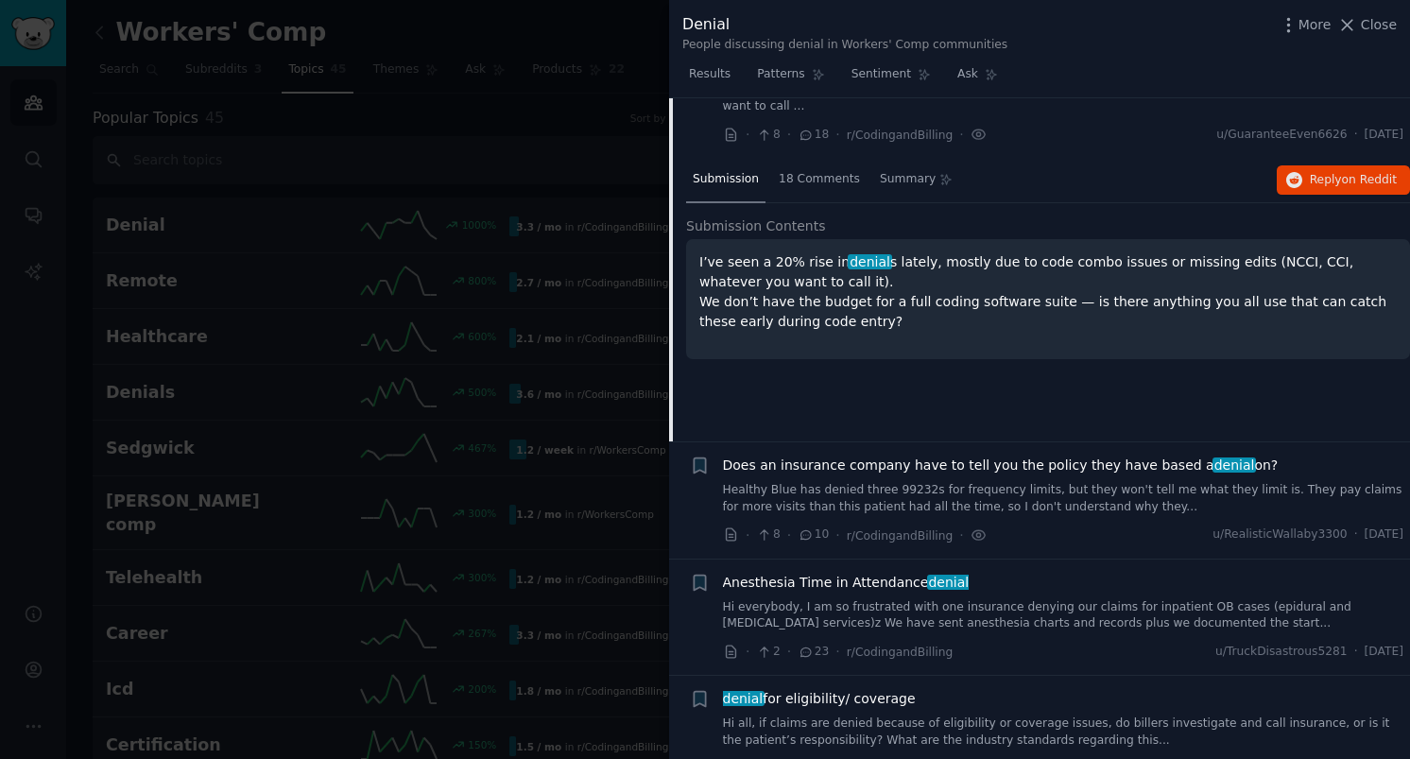
click at [920, 387] on div "Submission 18 Comments Summary Reply on Reddit Submission Contents I’ve seen a …" at bounding box center [1048, 300] width 724 height 284
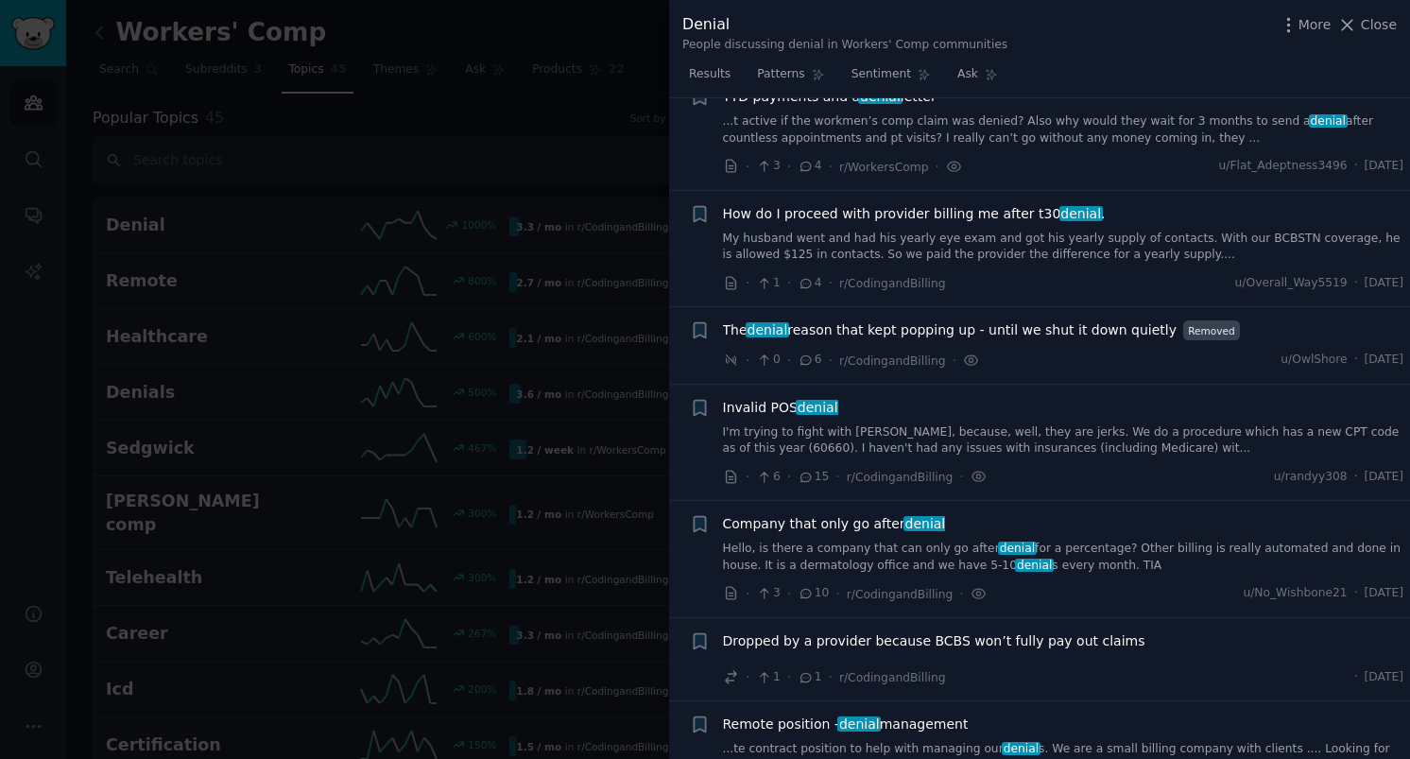
scroll to position [0, 0]
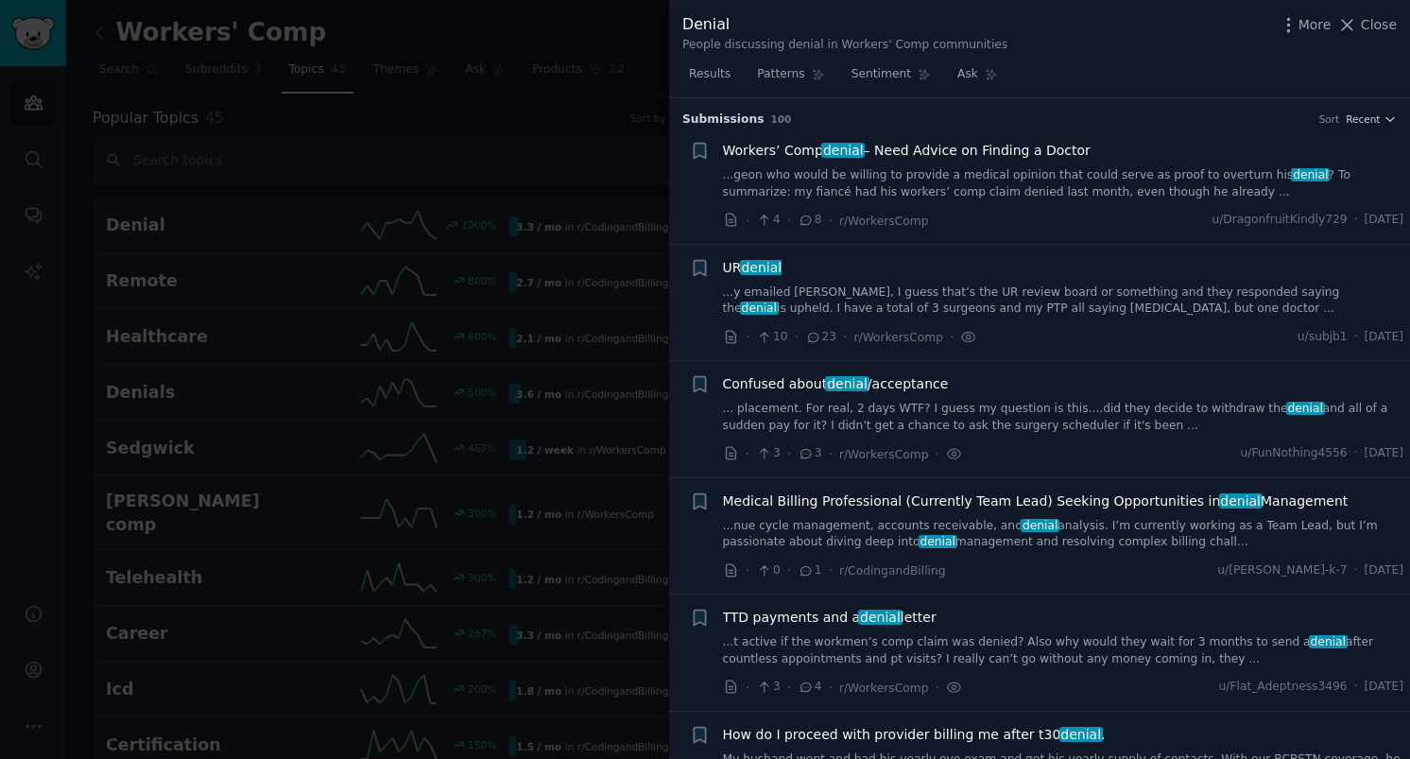
click at [607, 17] on div at bounding box center [705, 379] width 1410 height 759
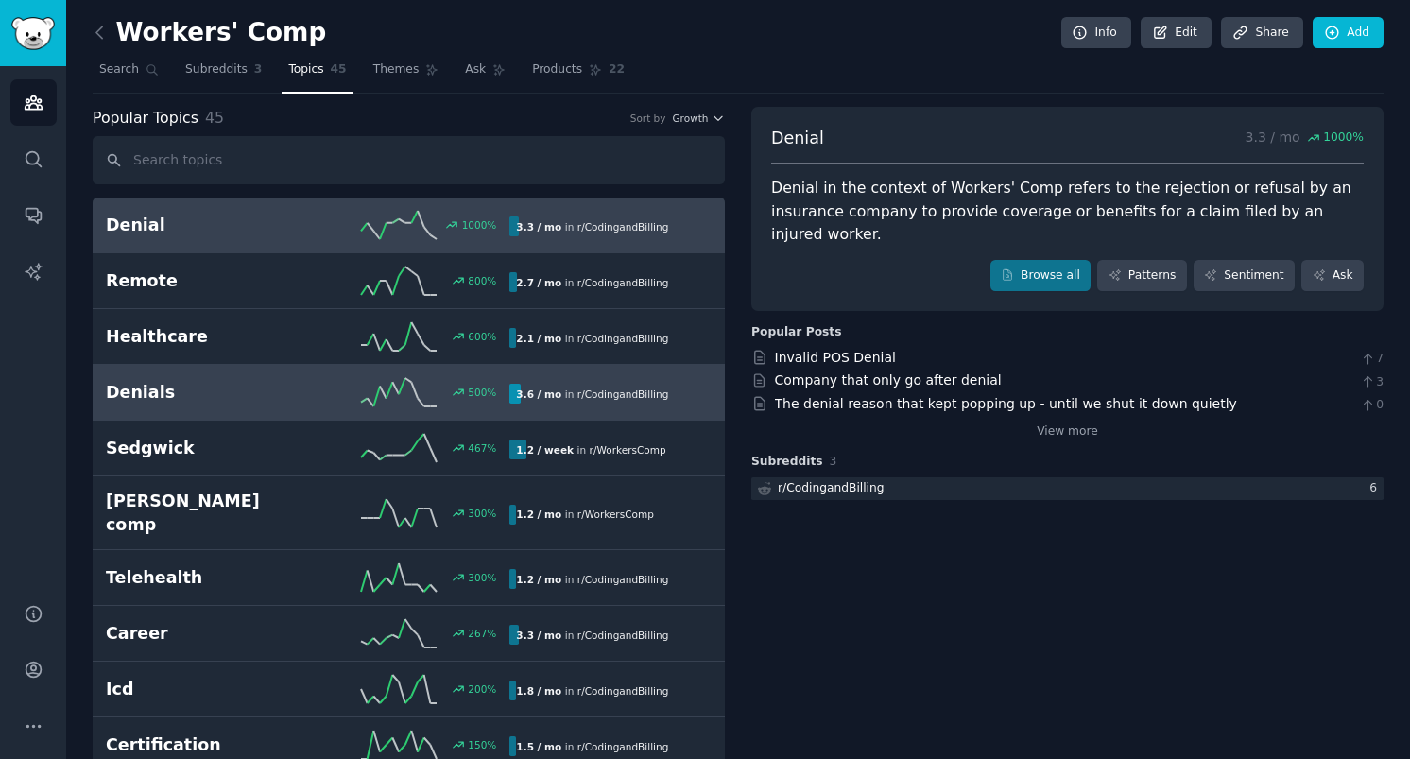
click at [216, 407] on link "Denials 500 % 3.6 / mo in r/ CodingandBilling" at bounding box center [409, 393] width 632 height 56
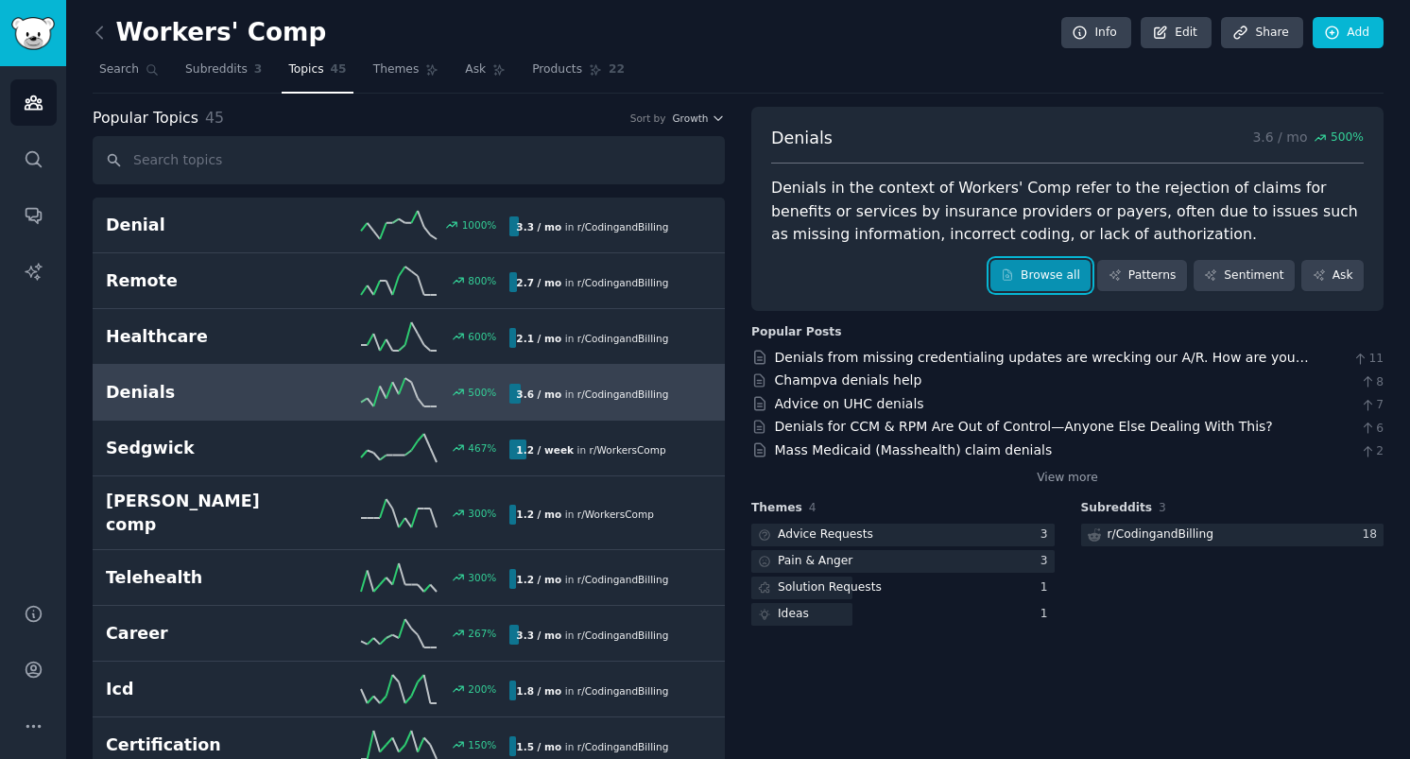
click at [1057, 287] on link "Browse all" at bounding box center [1040, 276] width 101 height 32
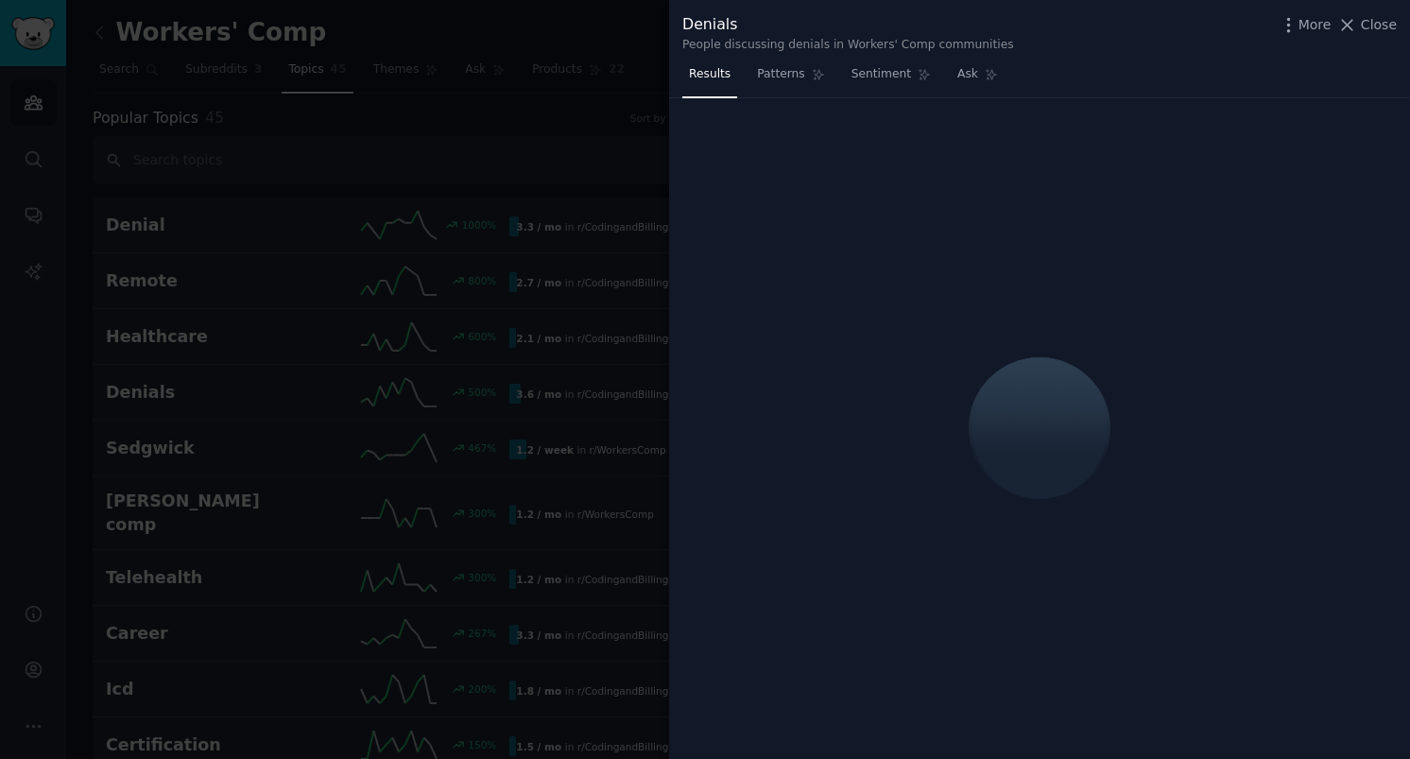
click at [547, 112] on div at bounding box center [705, 379] width 1410 height 759
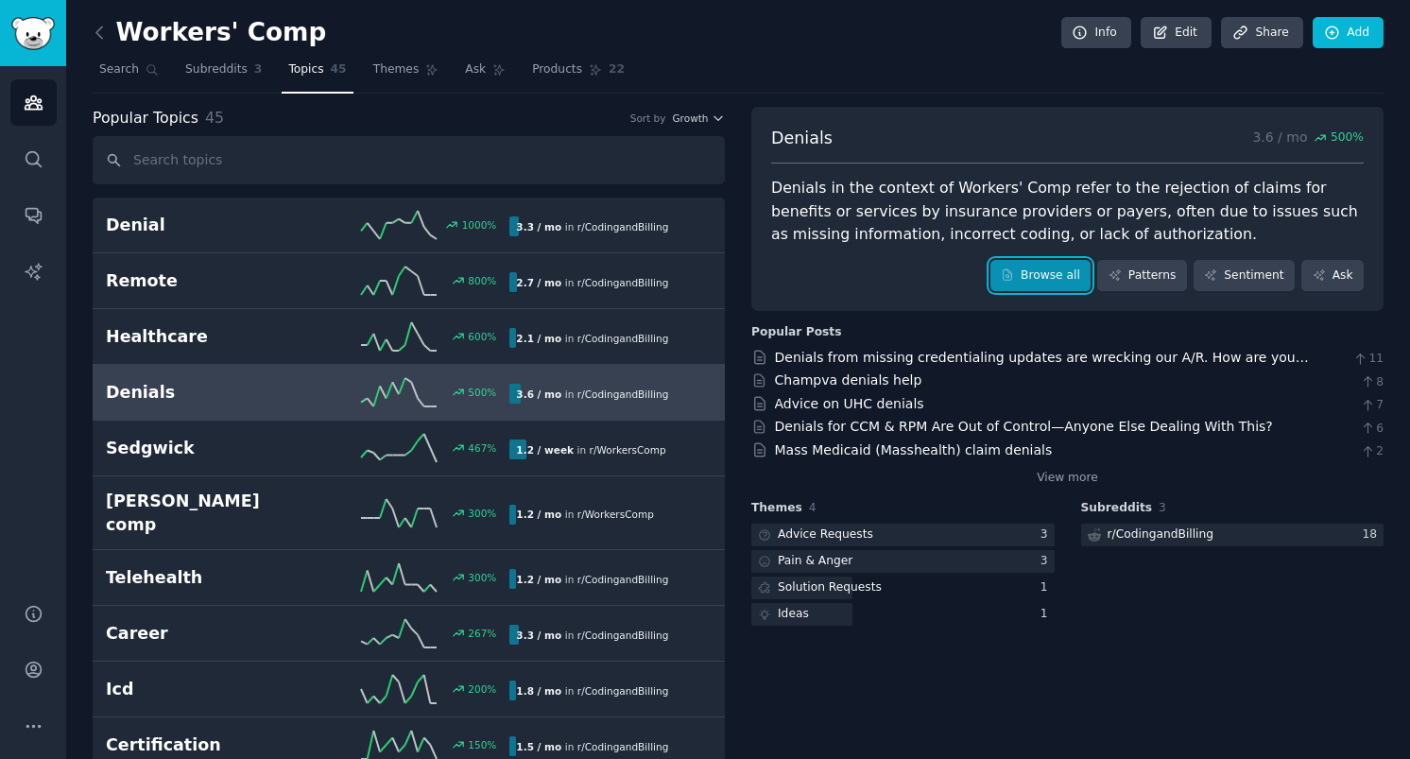
click at [1022, 270] on link "Browse all" at bounding box center [1040, 276] width 101 height 32
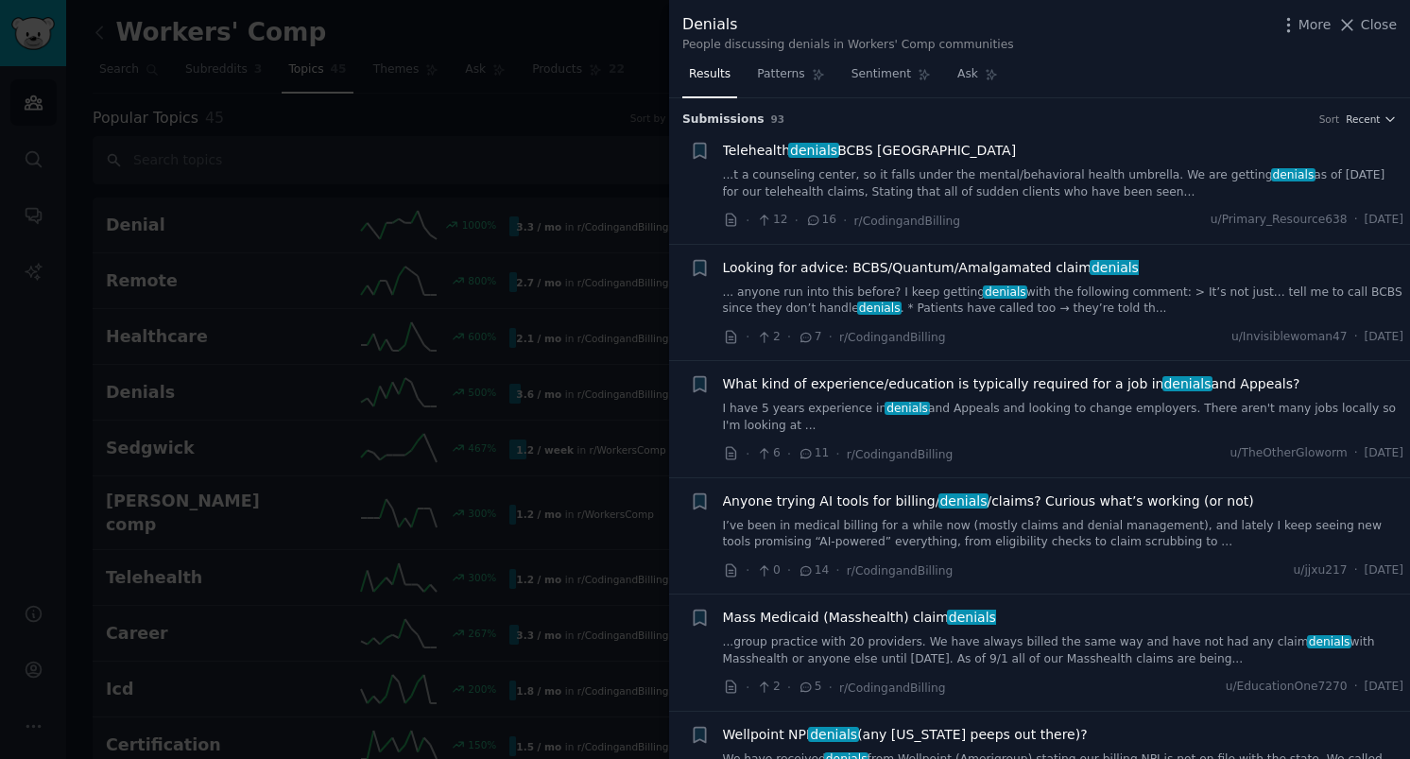
click at [976, 180] on link "...t a counseling center, so it falls under the mental/behavioral health umbrel…" at bounding box center [1063, 183] width 681 height 33
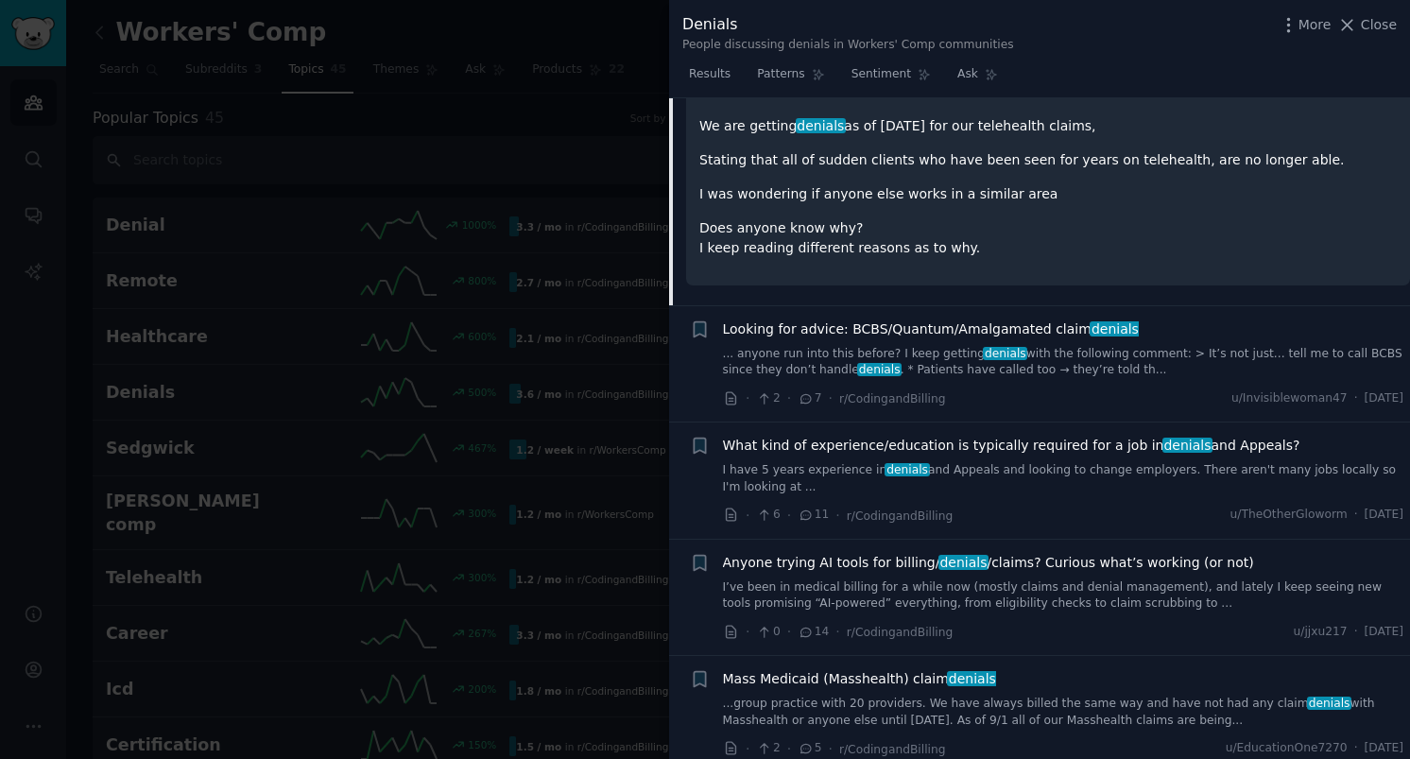
scroll to position [326, 0]
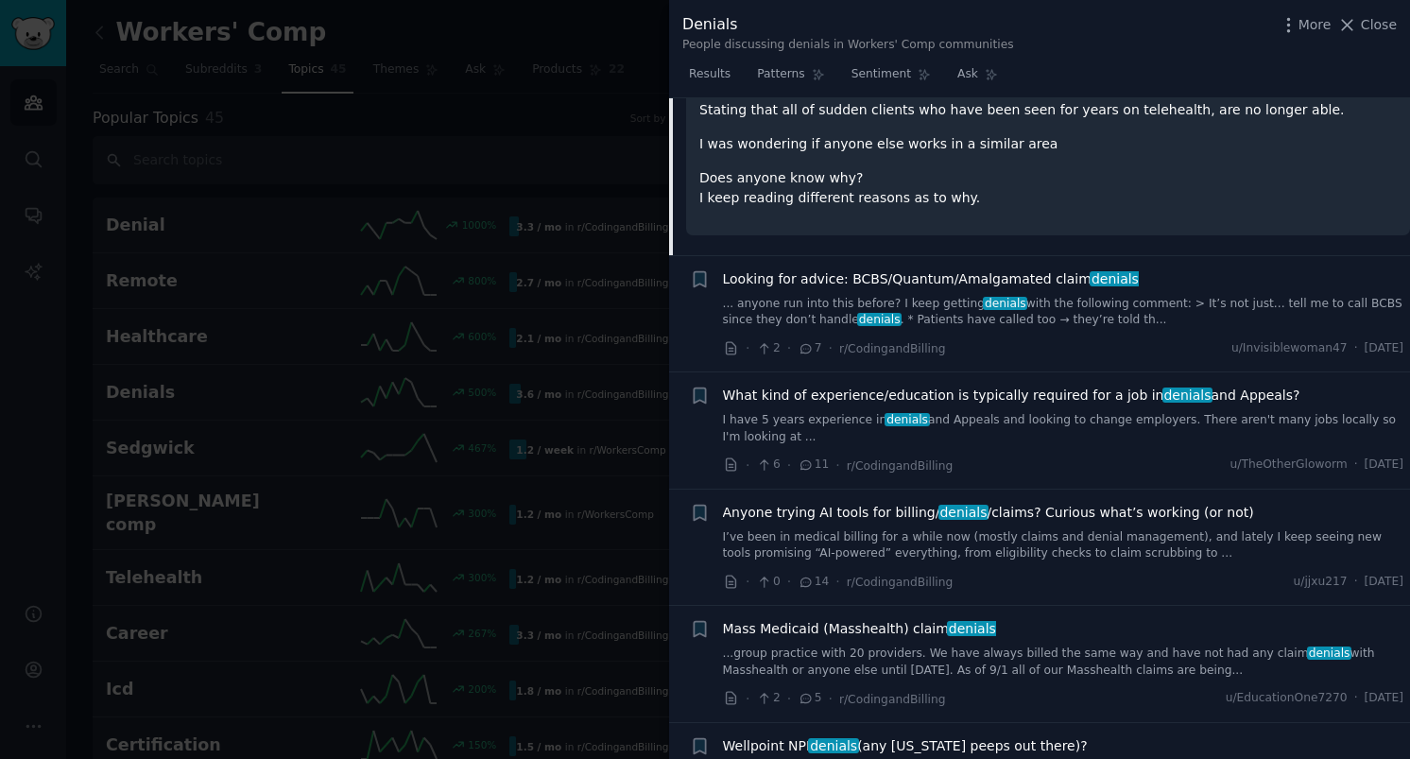
click at [887, 509] on span "Anyone trying AI tools for billing/ denials /claims? Curious what’s working (or…" at bounding box center [988, 513] width 531 height 20
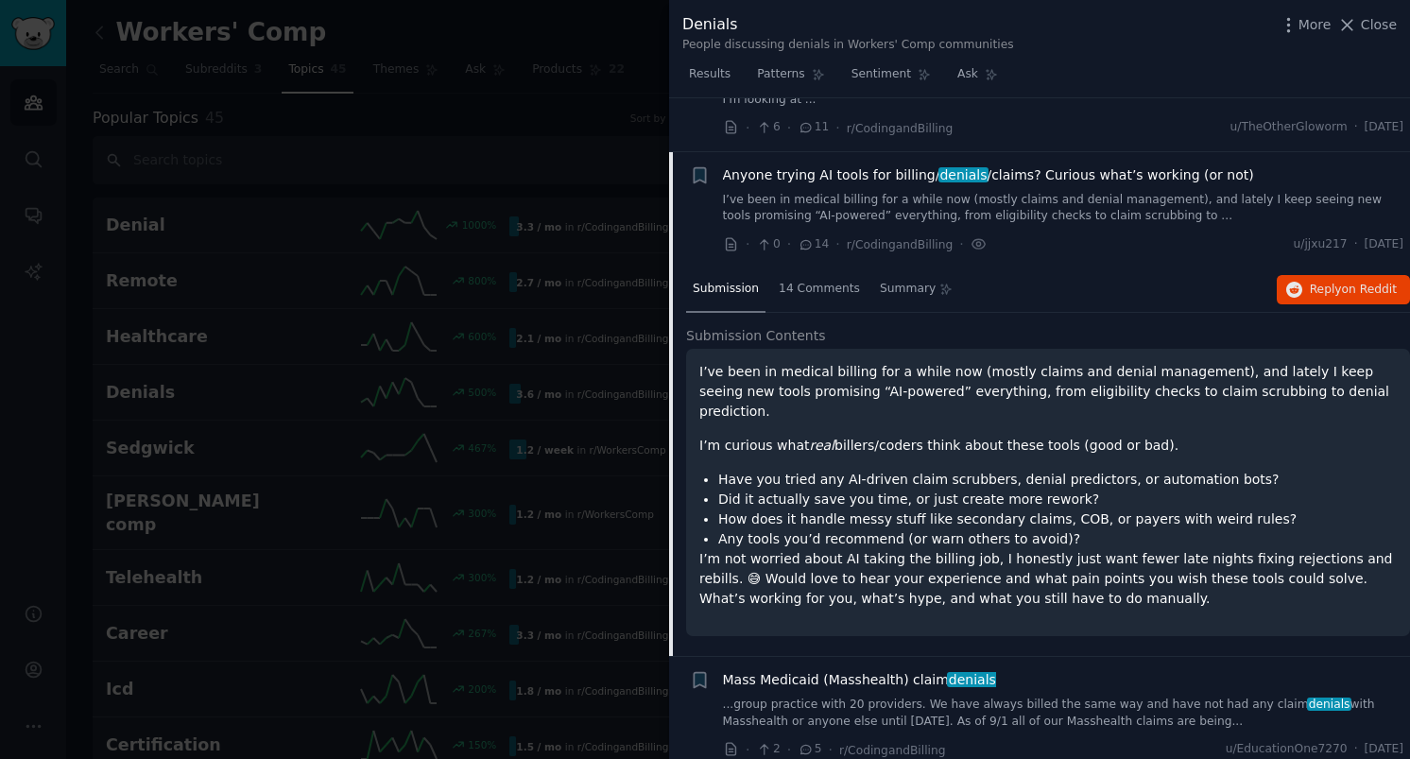
scroll to position [380, 0]
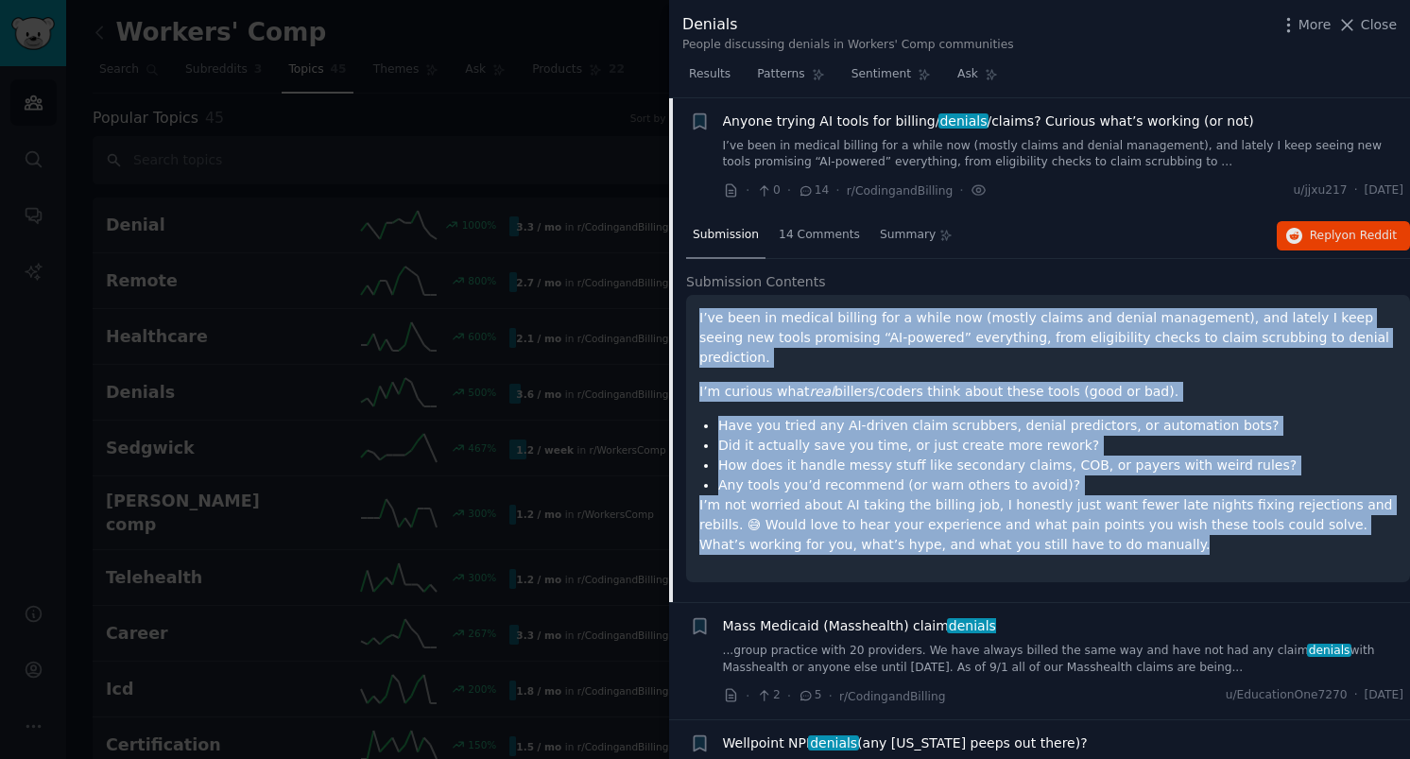
drag, startPoint x: 1061, startPoint y: 533, endPoint x: 685, endPoint y: 313, distance: 435.8
click at [686, 313] on div "I’ve been in medical billing for a while now (mostly claims and denial manageme…" at bounding box center [1048, 438] width 724 height 287
copy div "I’ve been in medical billing for a while now (mostly claims and denial manageme…"
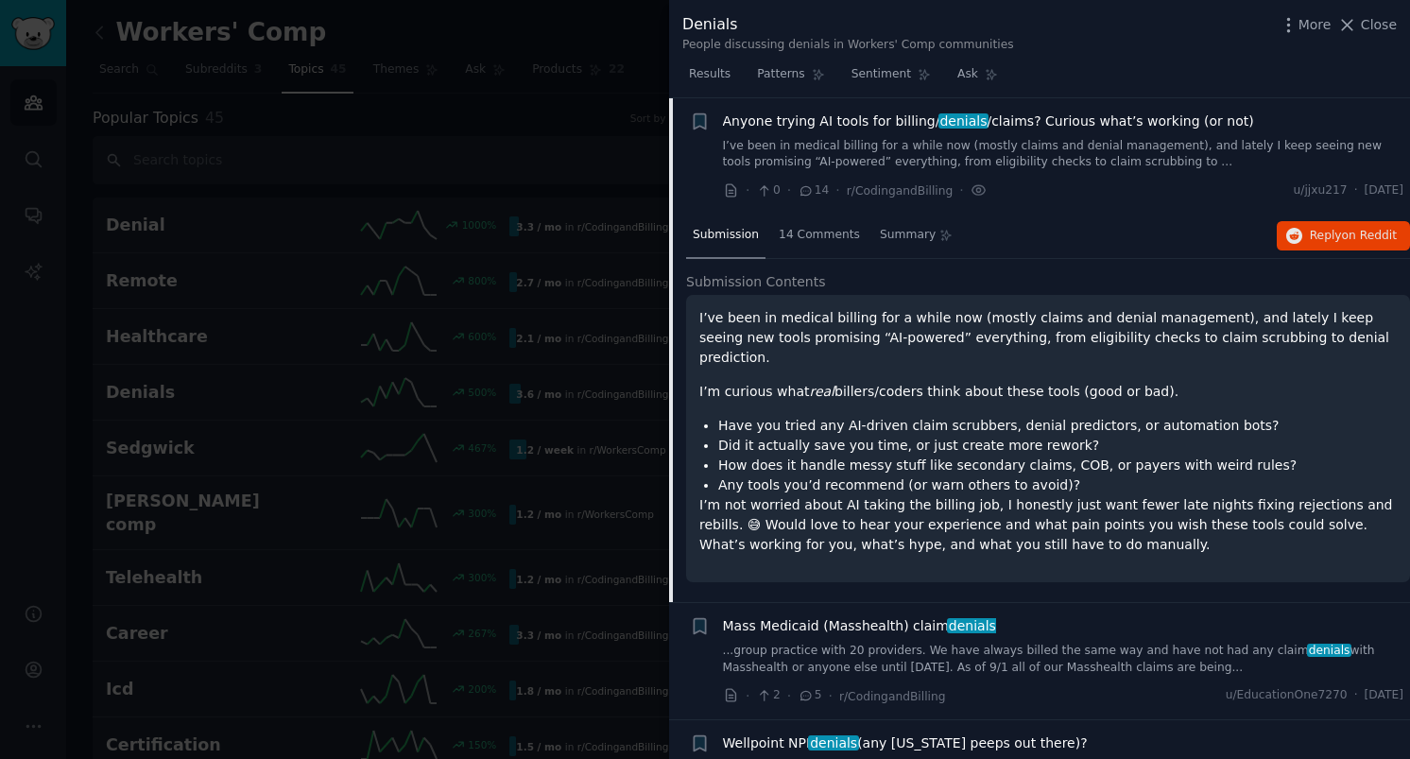
click at [1349, 325] on p "I’ve been in medical billing for a while now (mostly claims and denial manageme…" at bounding box center [1047, 338] width 697 height 60
click at [1355, 228] on span "Reply on Reddit" at bounding box center [1353, 236] width 87 height 17
